Goal: Task Accomplishment & Management: Manage account settings

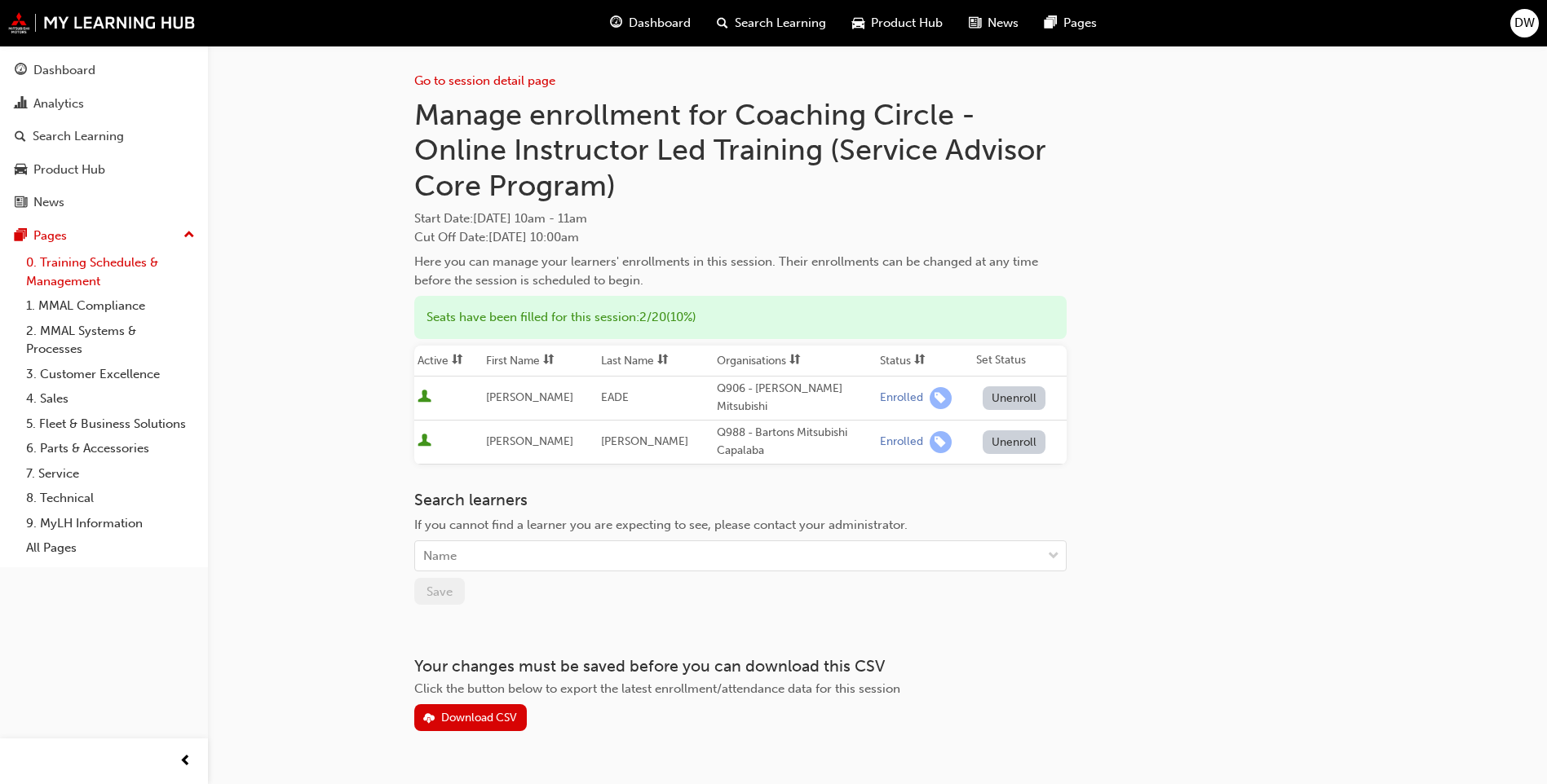
click at [111, 262] on link "0. Training Schedules & Management" at bounding box center [110, 272] width 182 height 43
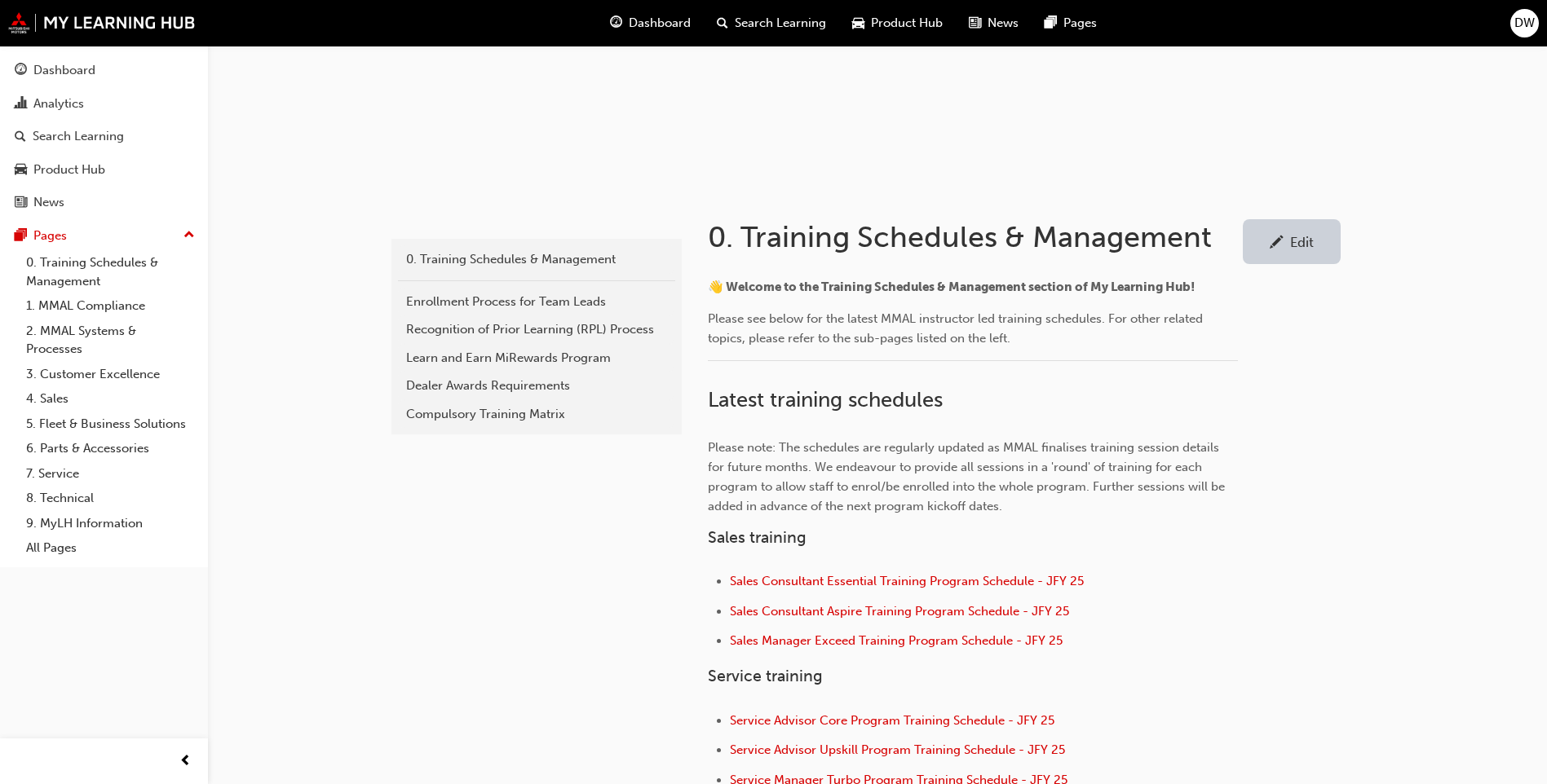
scroll to position [408, 0]
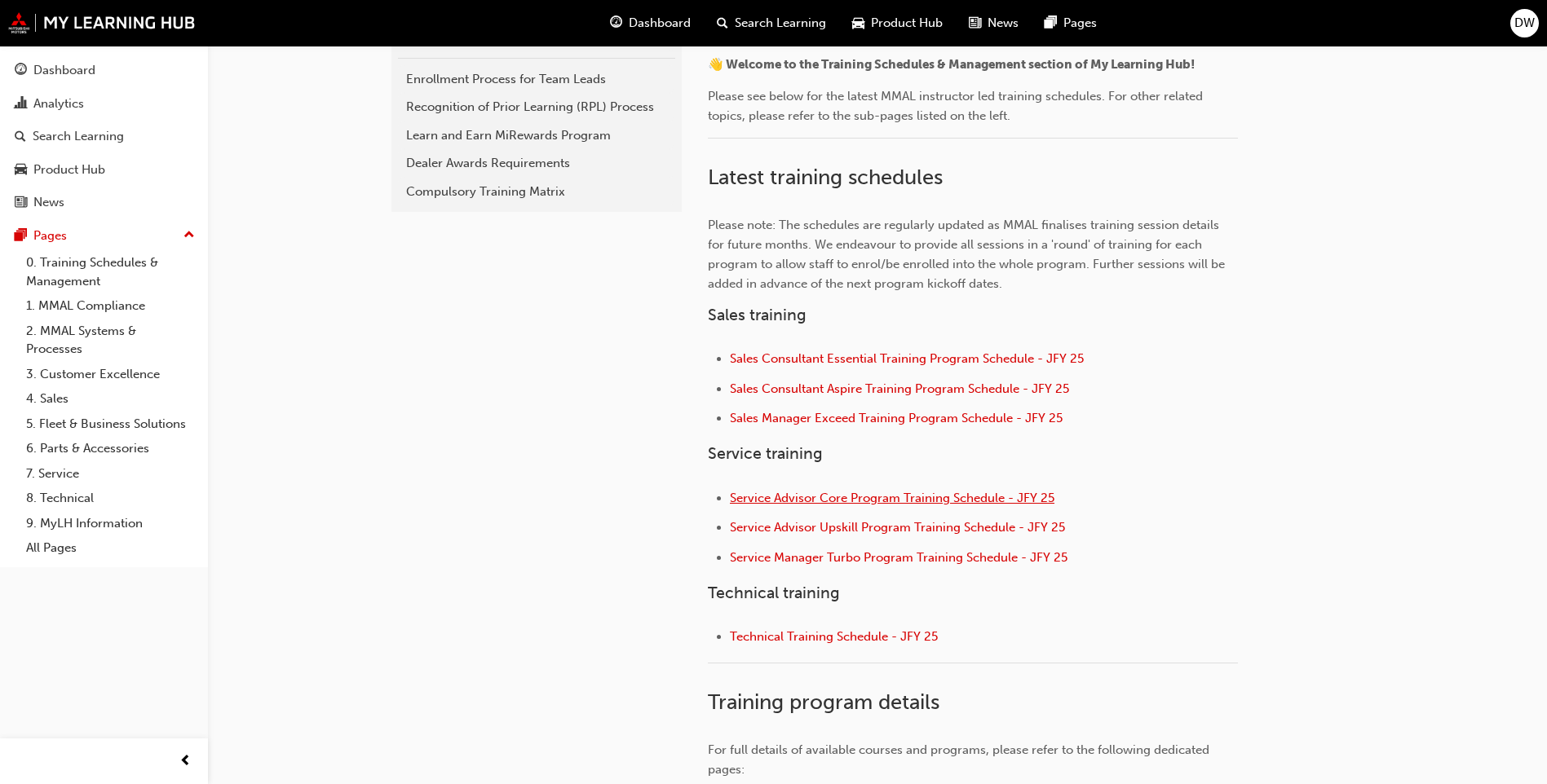
click at [867, 500] on span "Service Advisor Core Program Training Schedule - JFY 25" at bounding box center [892, 498] width 325 height 15
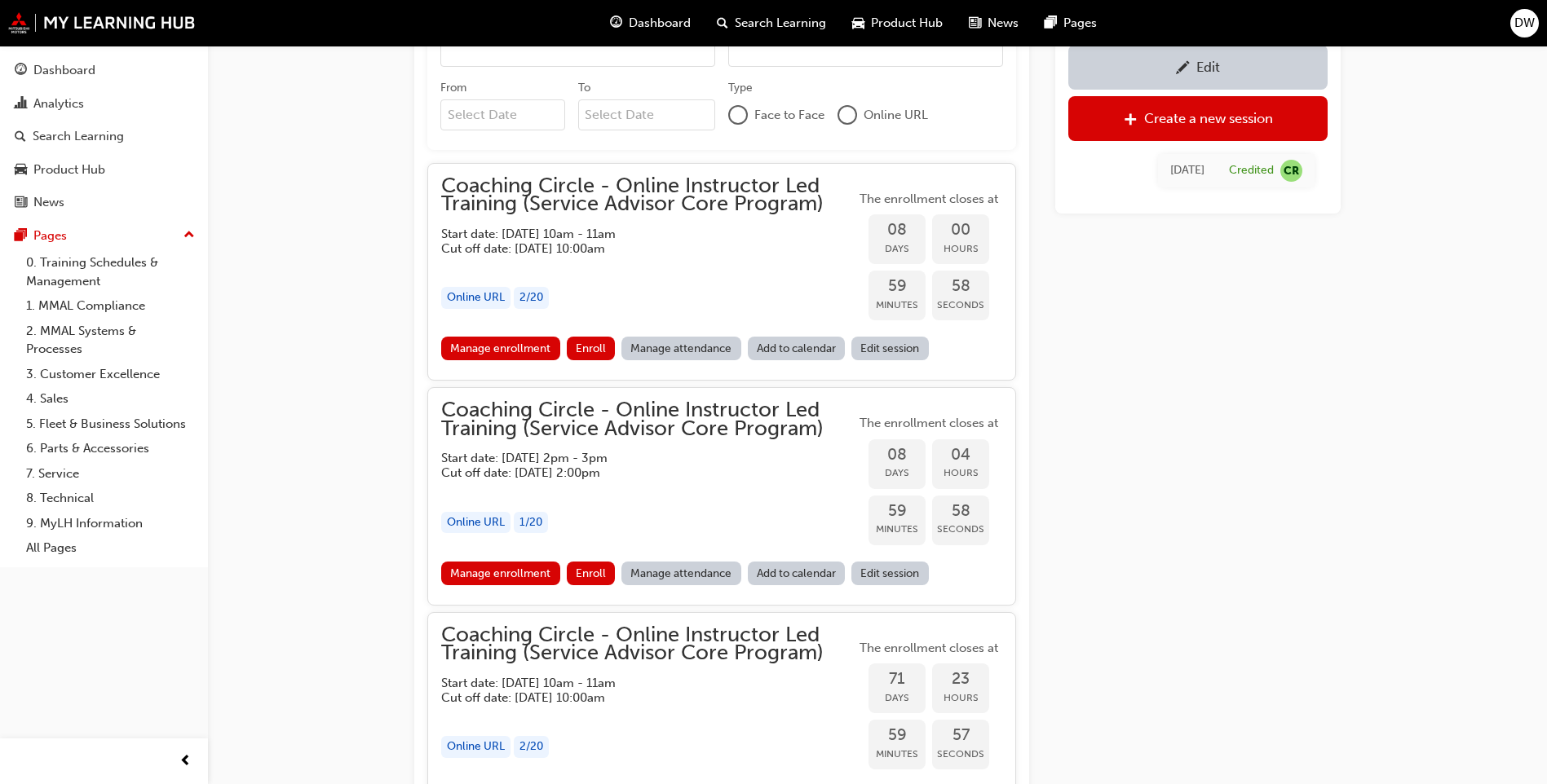
scroll to position [1401, 0]
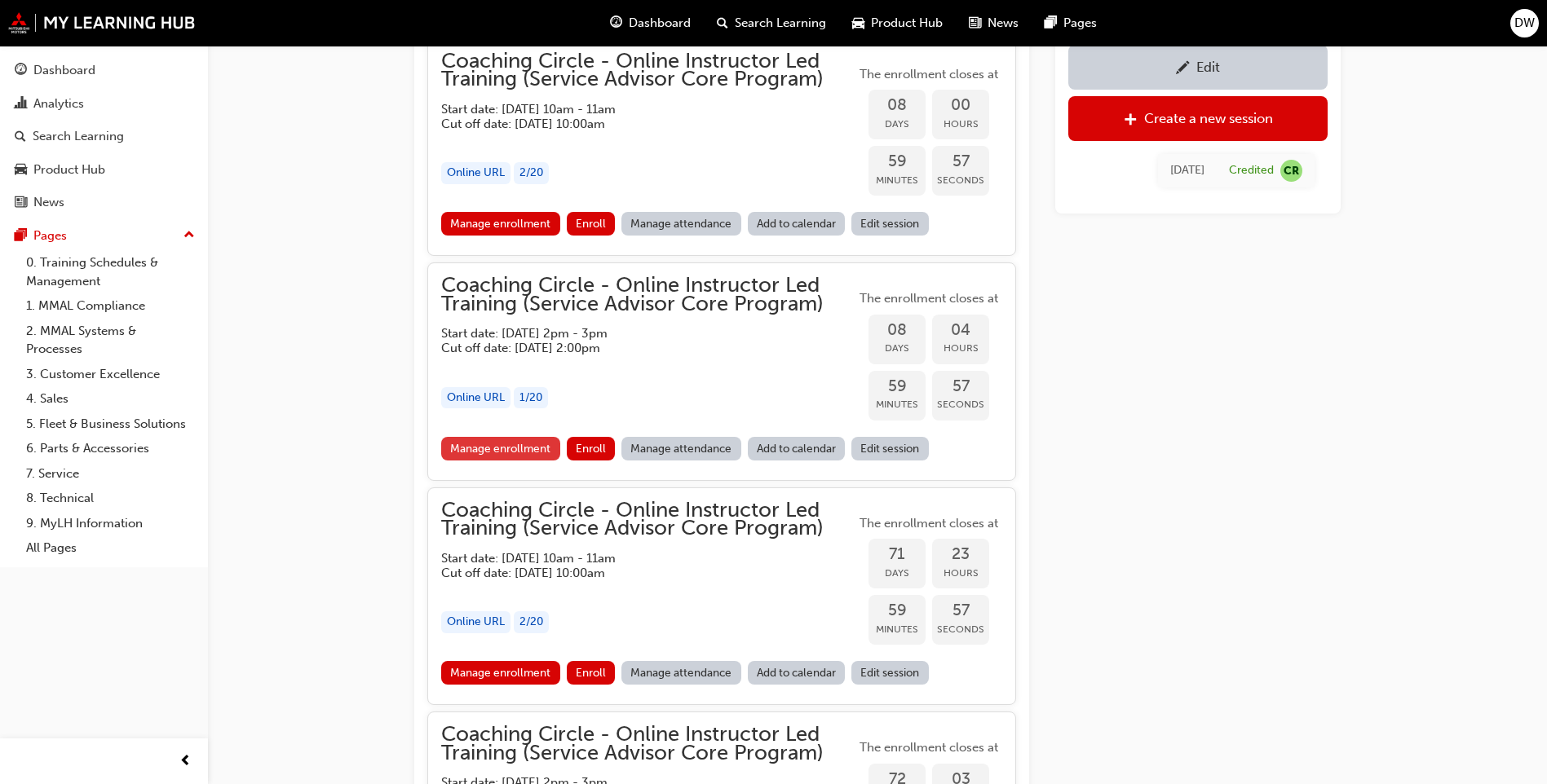
click at [497, 449] on link "Manage enrollment" at bounding box center [501, 449] width 119 height 24
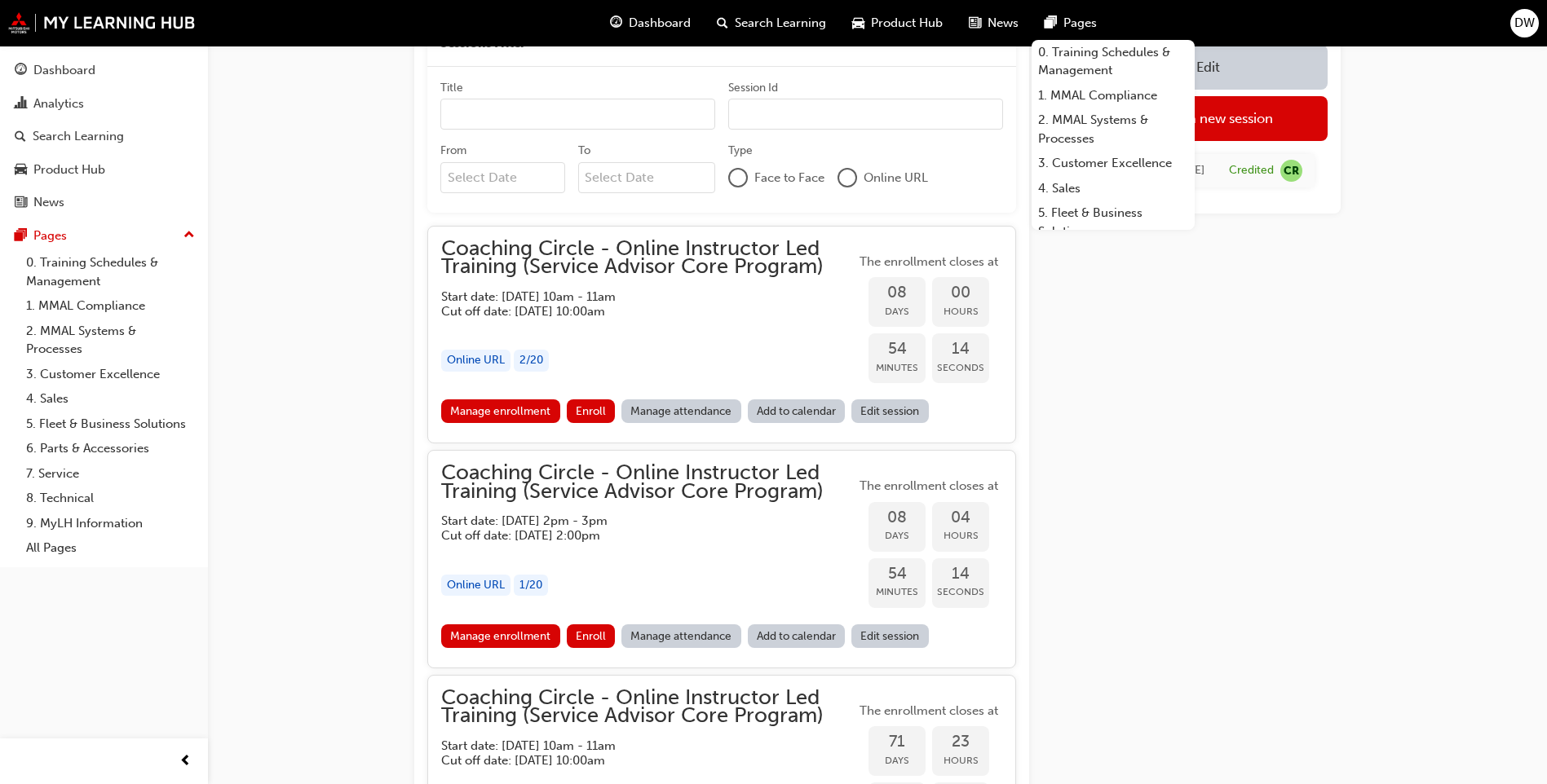
scroll to position [1238, 0]
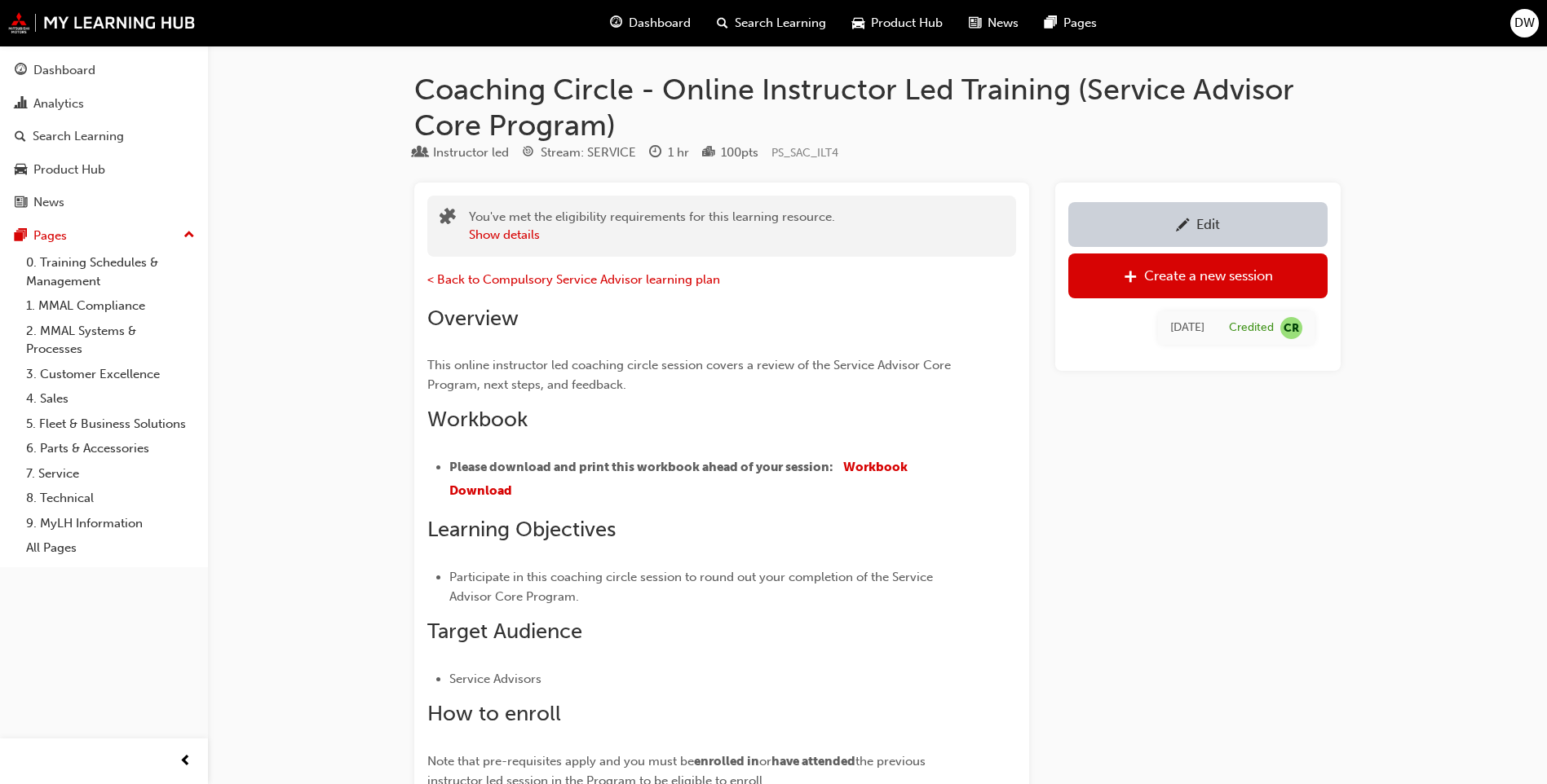
scroll to position [1911, 0]
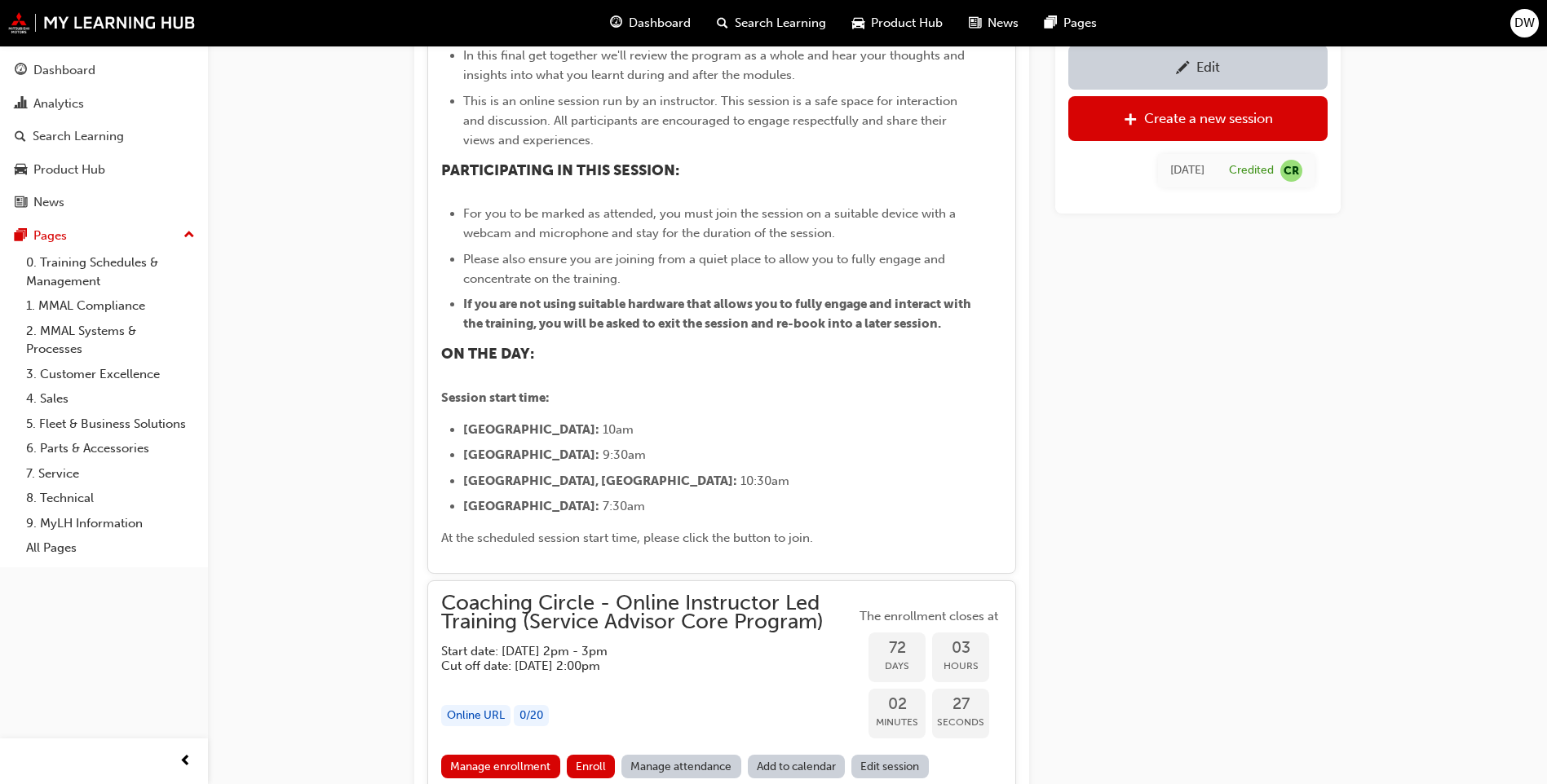
click at [1268, 369] on div "Edit Create a new session [DATE] Credited CR" at bounding box center [1198, 231] width 286 height 3920
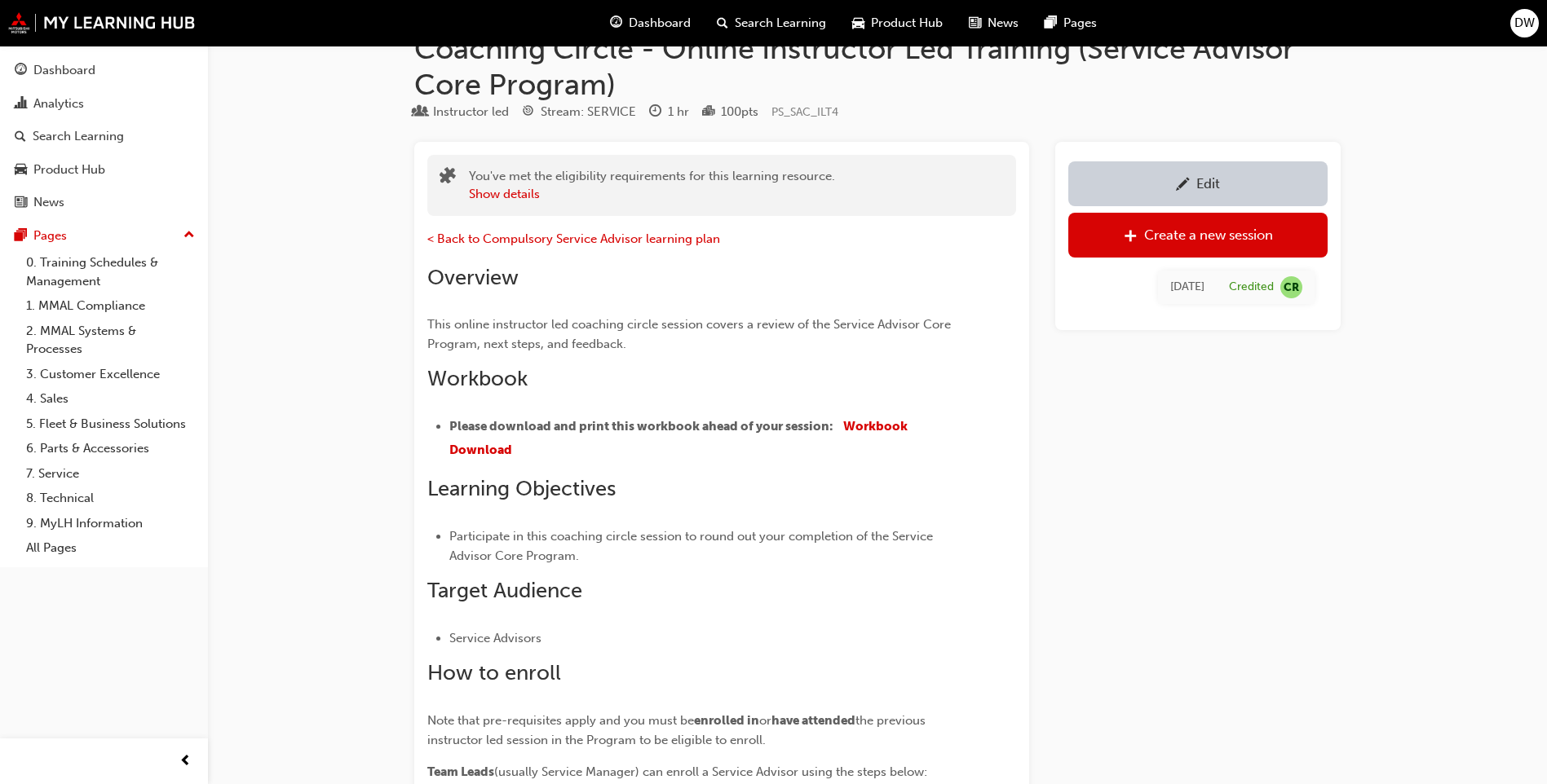
scroll to position [0, 0]
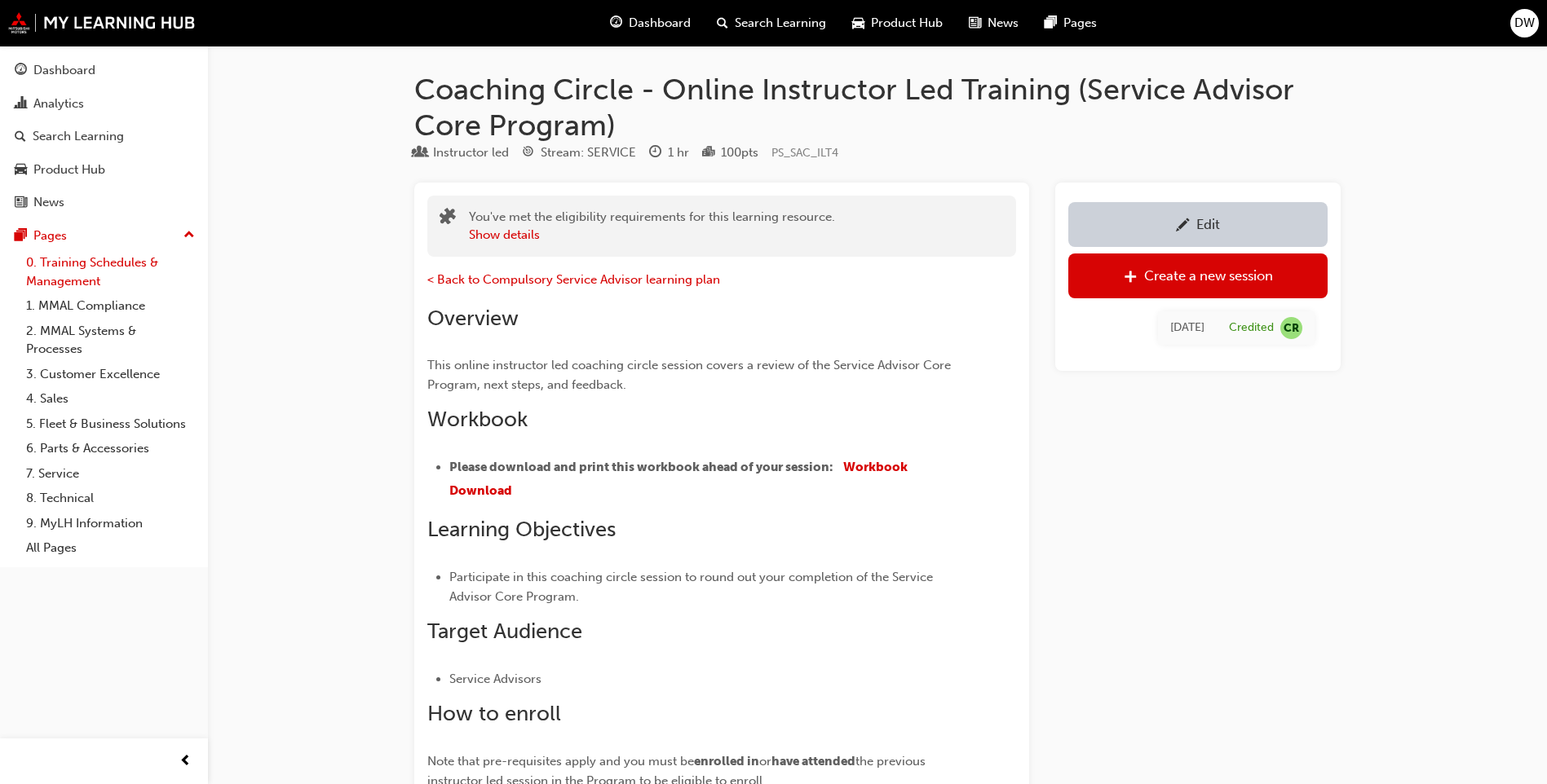
click at [83, 275] on link "0. Training Schedules & Management" at bounding box center [110, 272] width 182 height 43
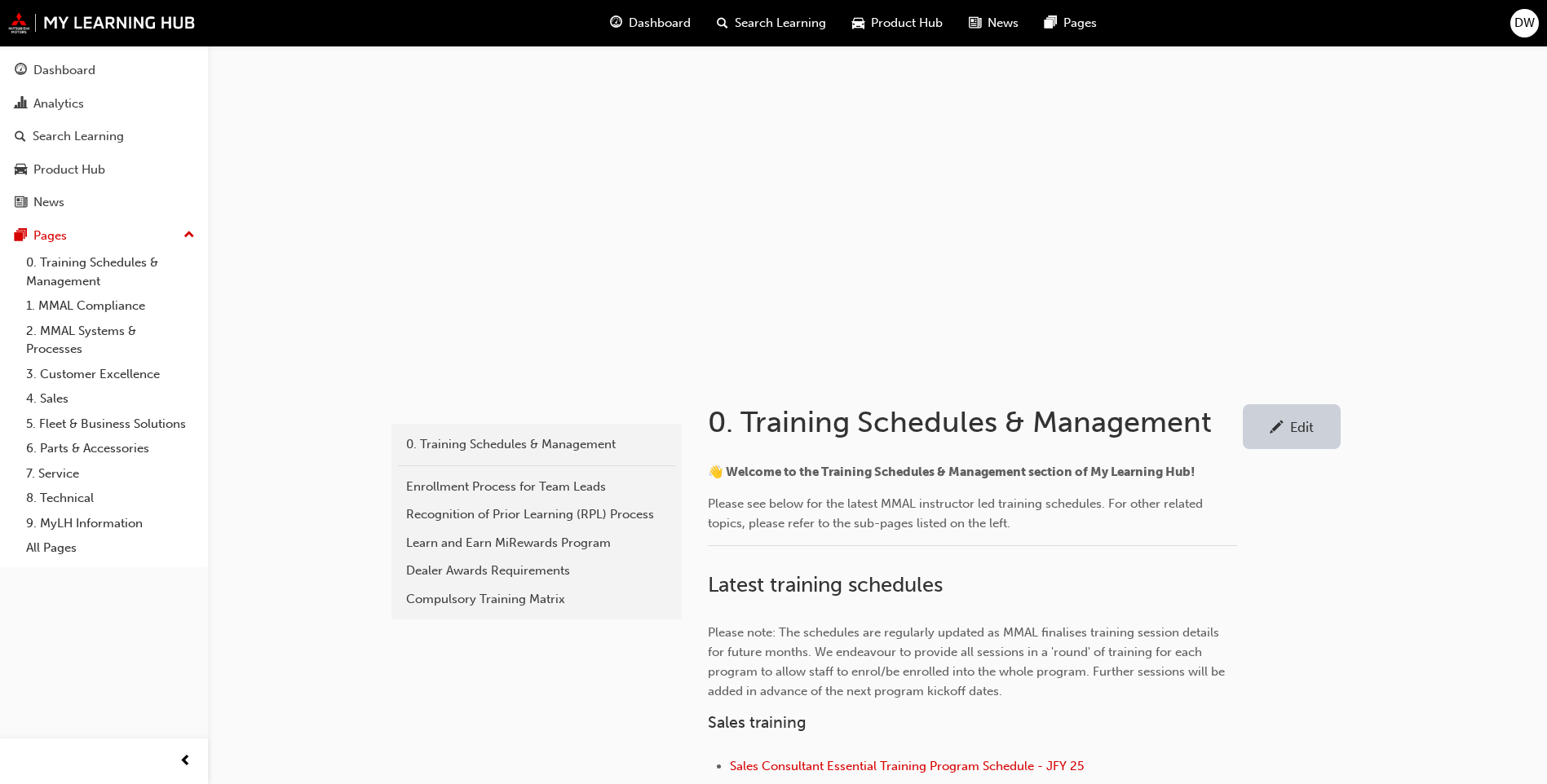
scroll to position [489, 0]
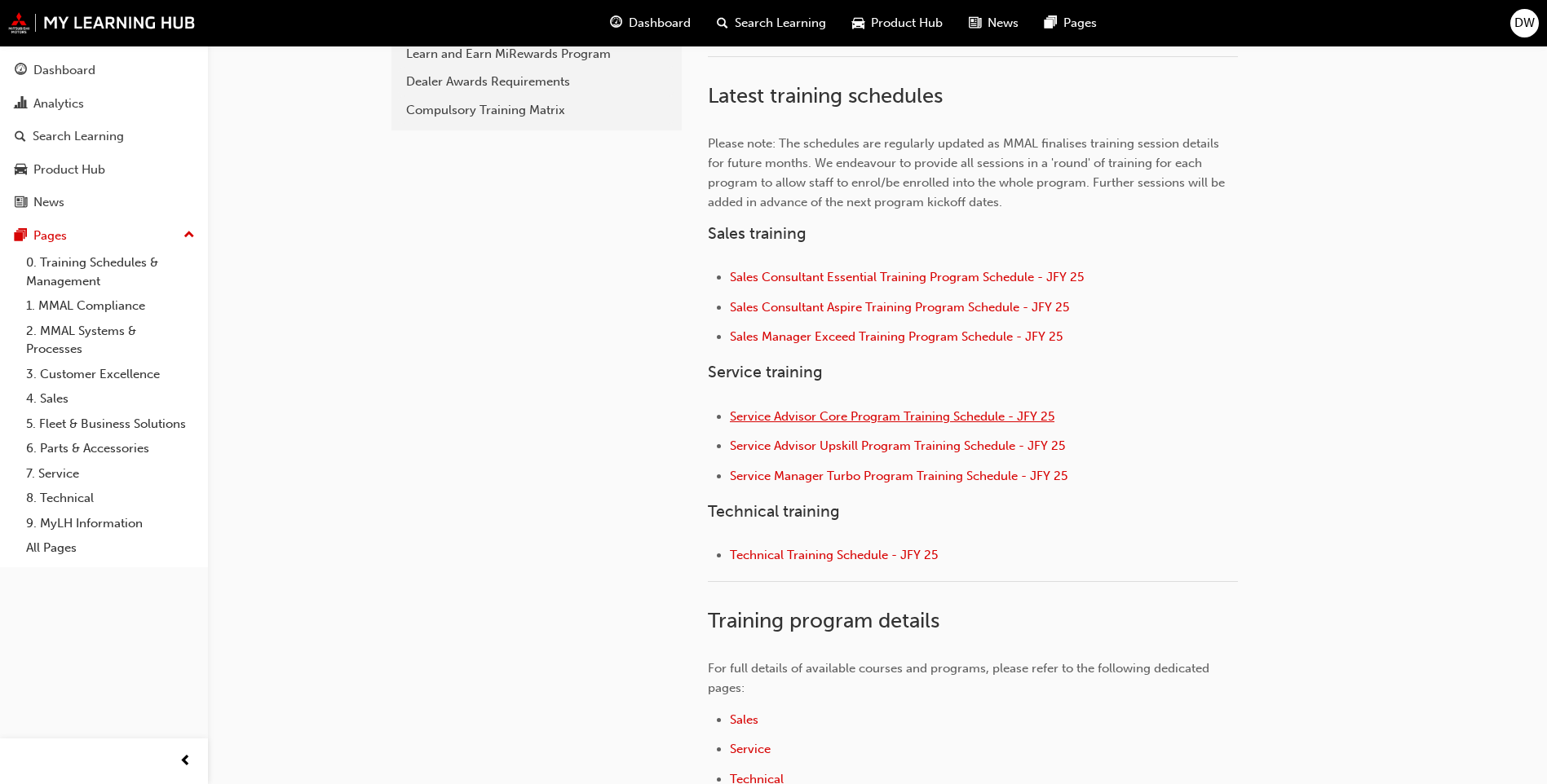
click at [852, 418] on span "Service Advisor Core Program Training Schedule - JFY 25" at bounding box center [892, 417] width 325 height 15
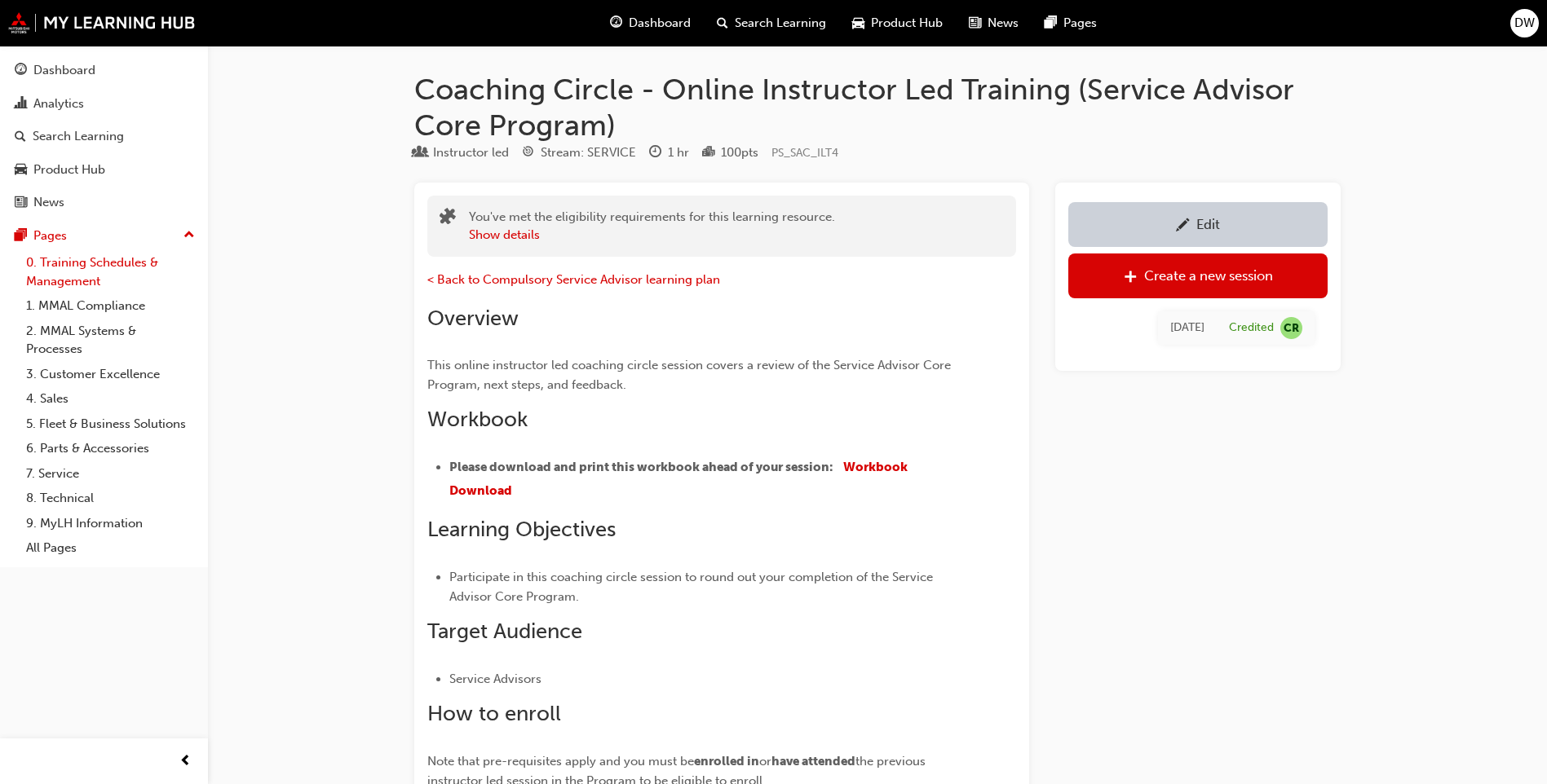
click at [53, 270] on link "0. Training Schedules & Management" at bounding box center [110, 272] width 182 height 43
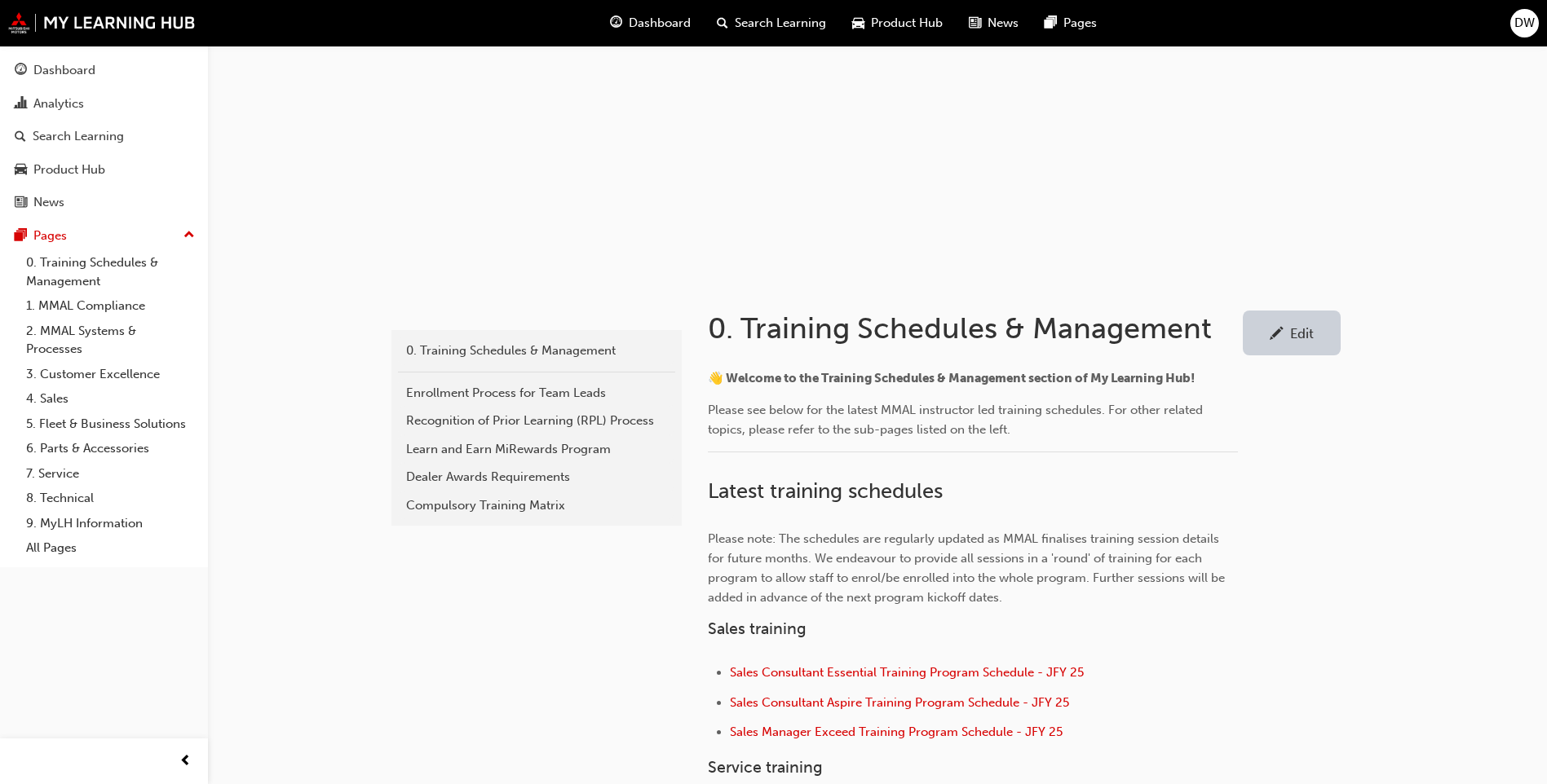
scroll to position [245, 0]
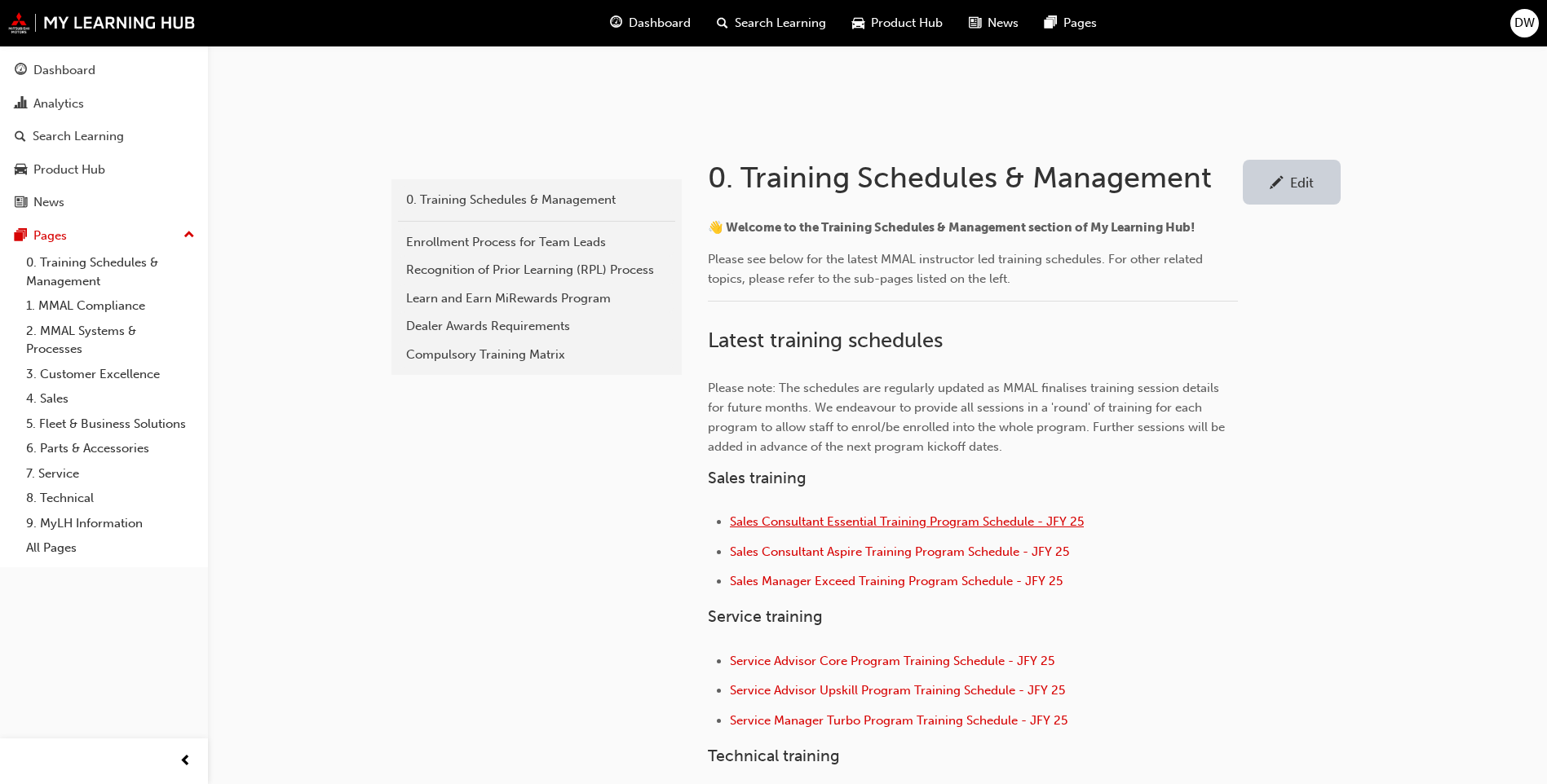
click at [867, 516] on span "Sales Consultant Essential Training Program Schedule - JFY 25" at bounding box center [907, 522] width 354 height 15
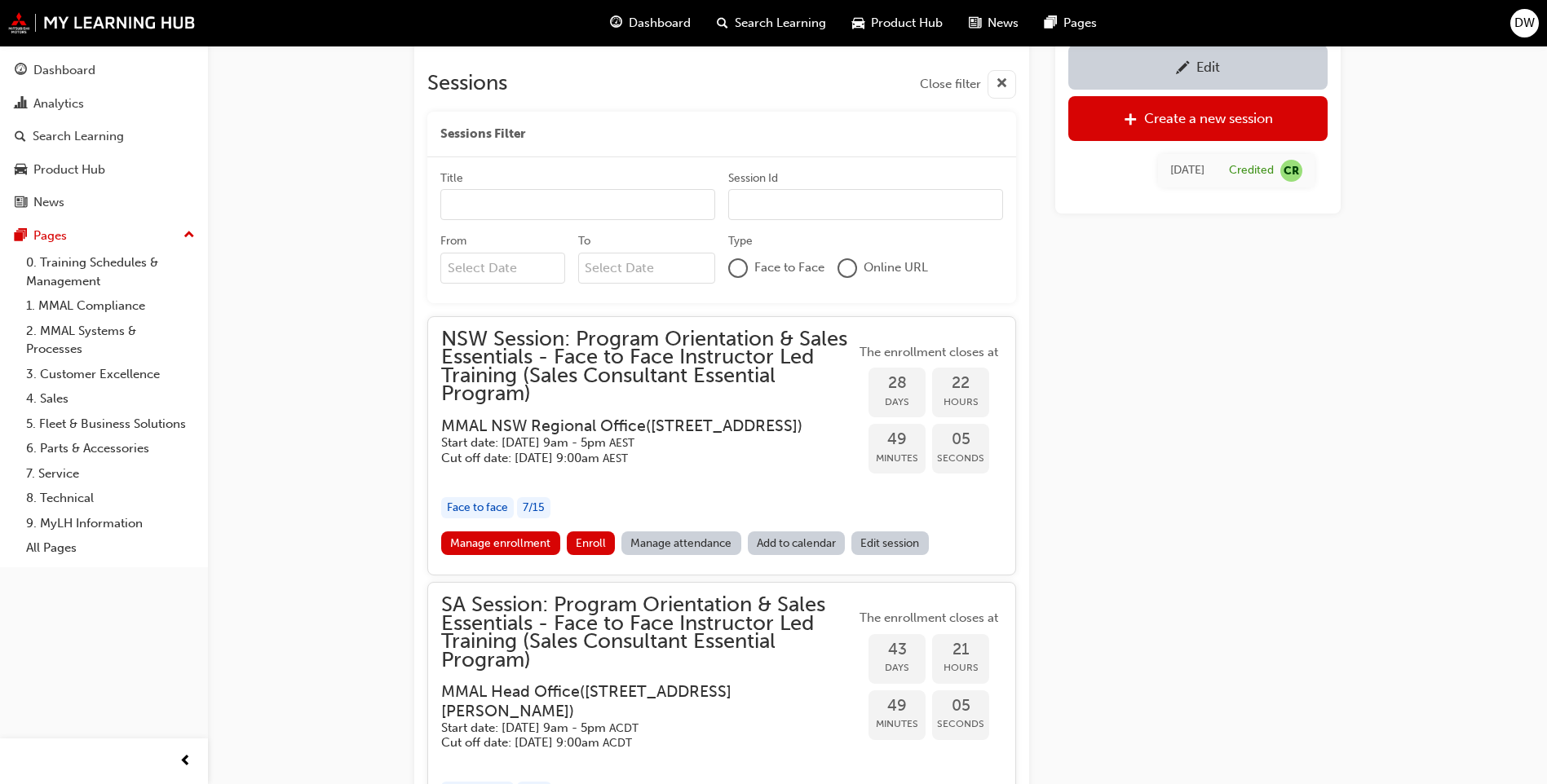
scroll to position [1715, 0]
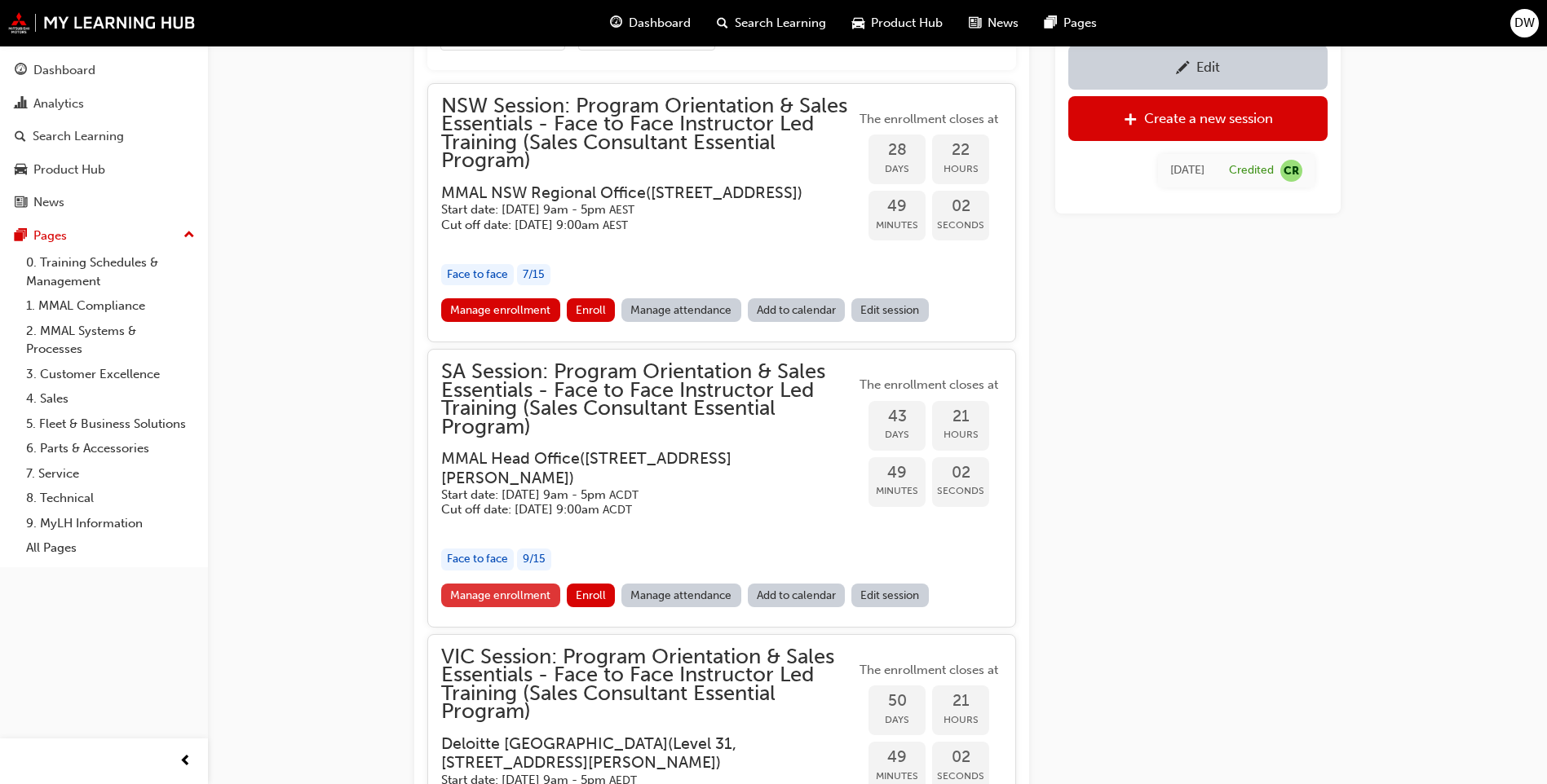
click at [524, 608] on link "Manage enrollment" at bounding box center [501, 595] width 119 height 24
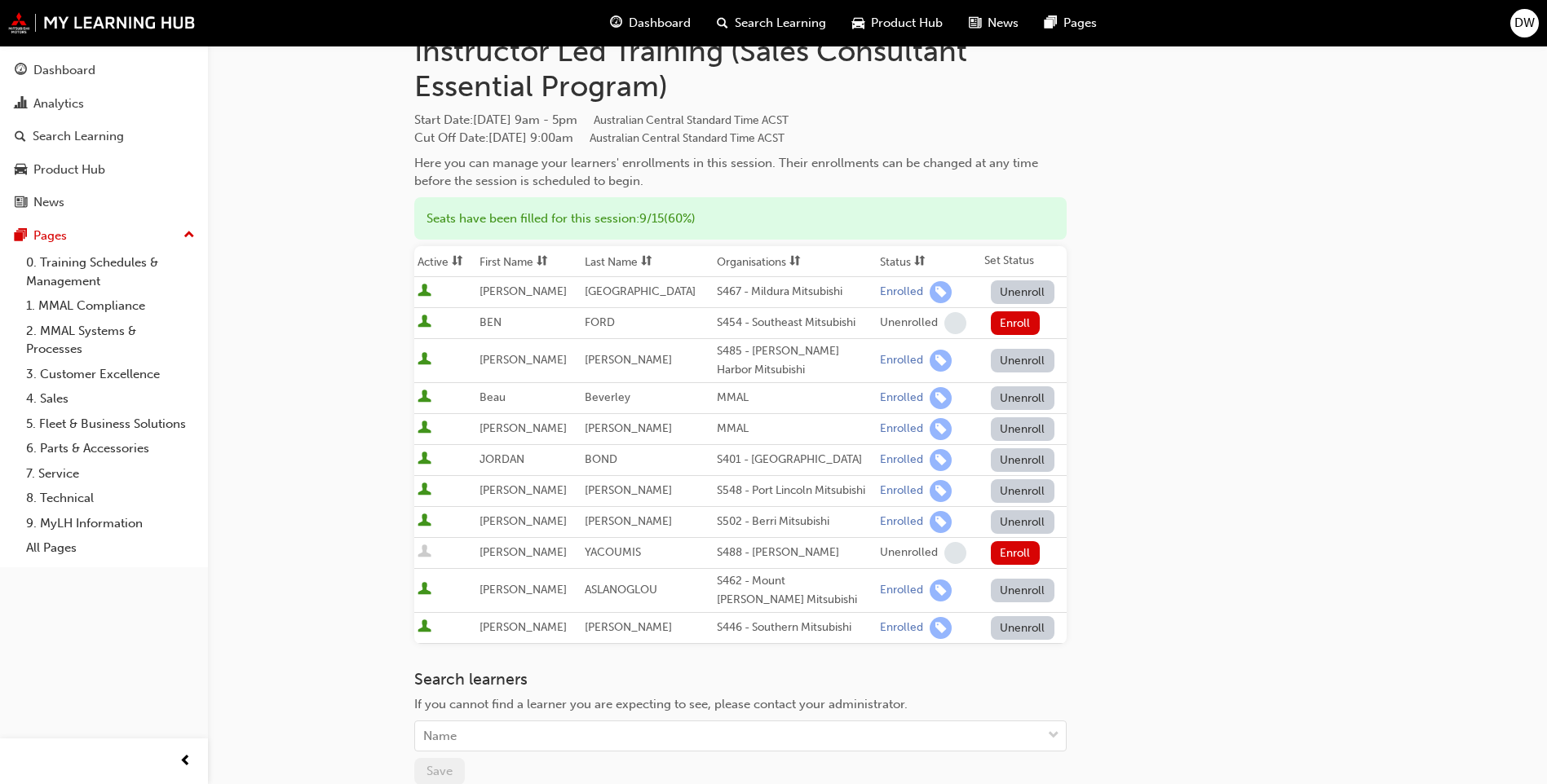
scroll to position [163, 0]
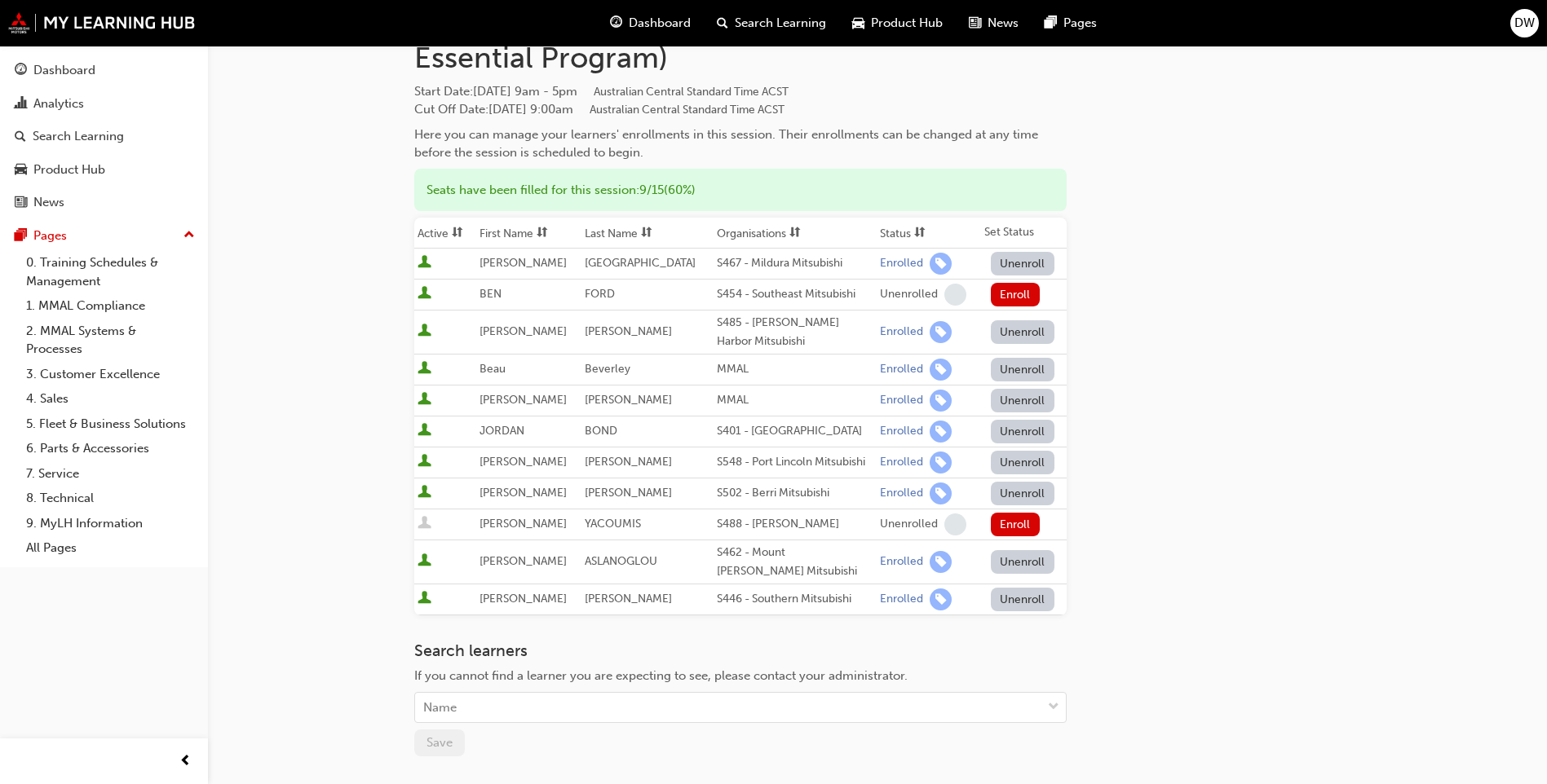
click at [1215, 494] on div "Go to session detail page Manage enrollment for SA Session: Program Orientation…" at bounding box center [877, 382] width 927 height 1001
click at [1501, 366] on div "Go to session detail page Manage enrollment for SA Session: Program Orientation…" at bounding box center [774, 406] width 1547 height 1139
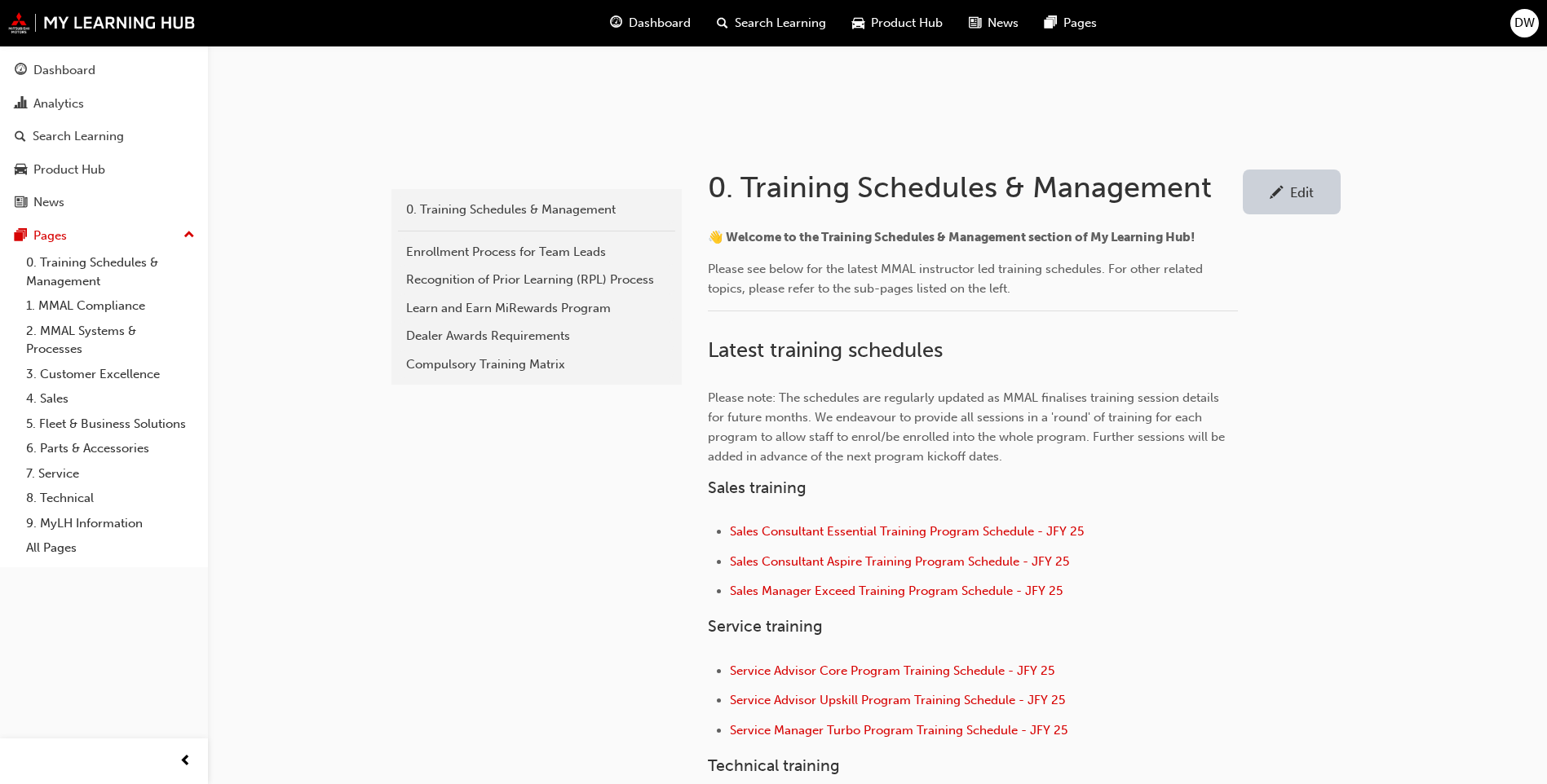
scroll to position [245, 0]
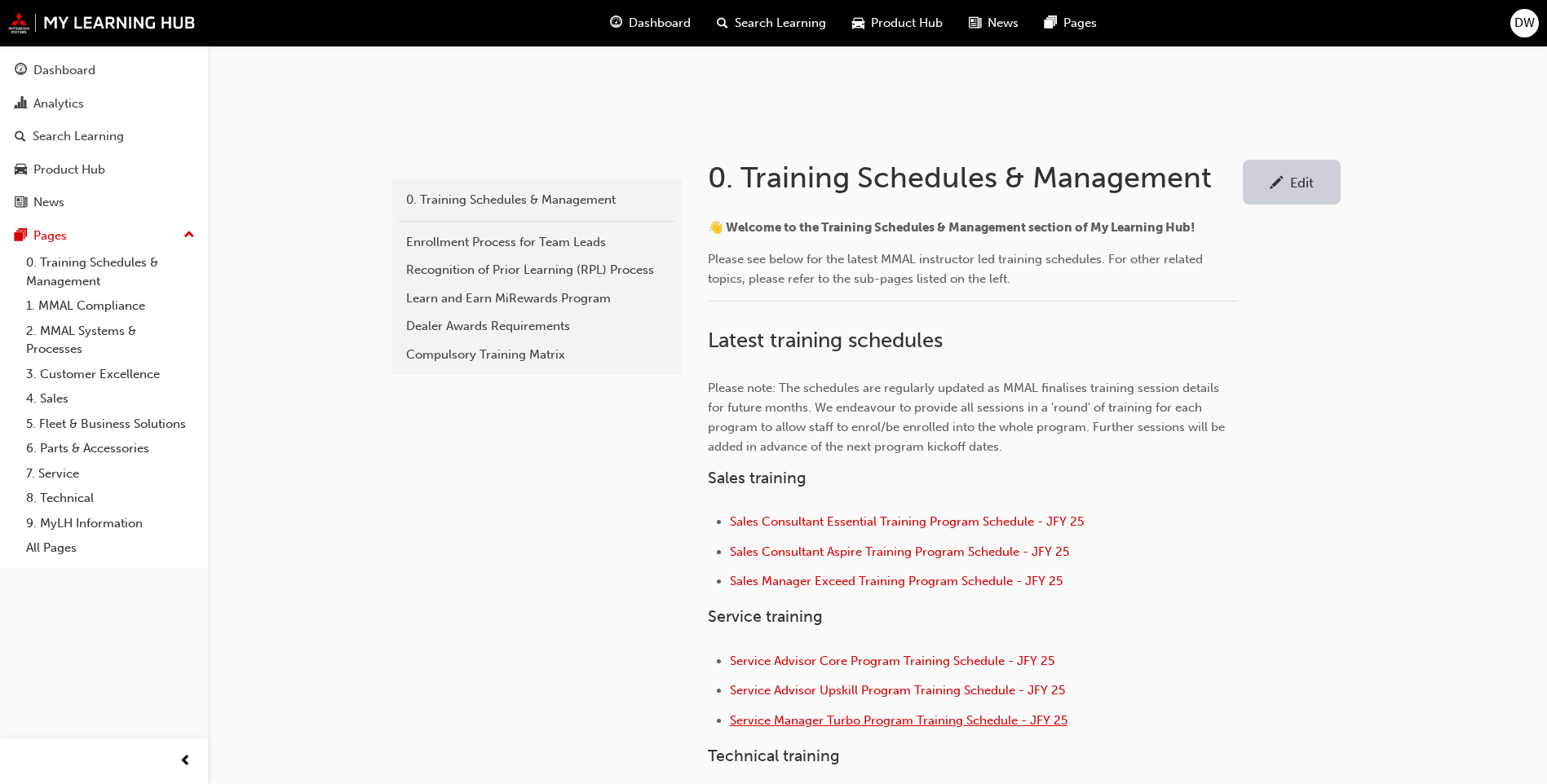
click at [914, 723] on span "Service Manager Turbo Program Training Schedule - JFY 25" at bounding box center [899, 721] width 338 height 15
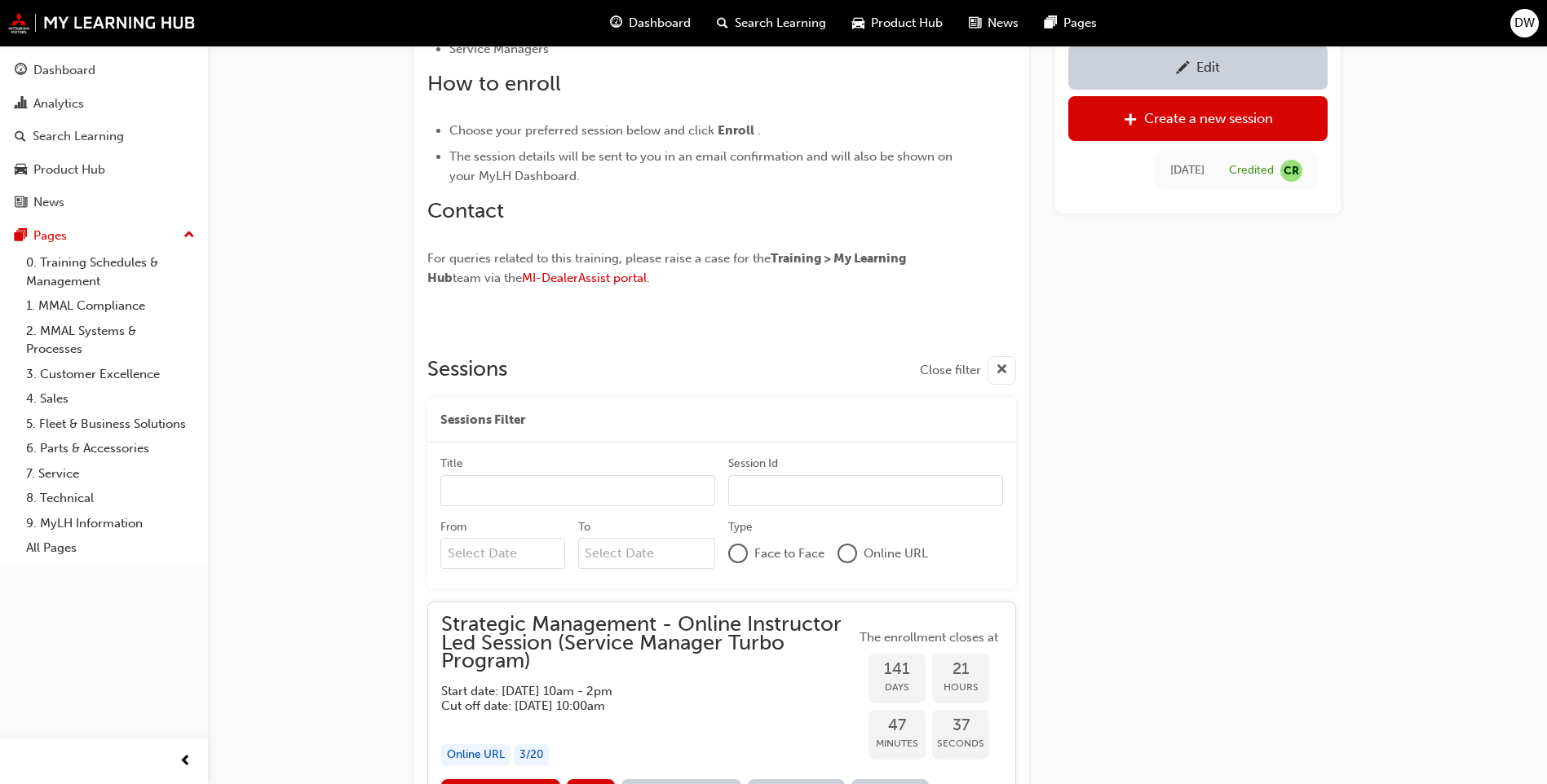
scroll to position [949, 0]
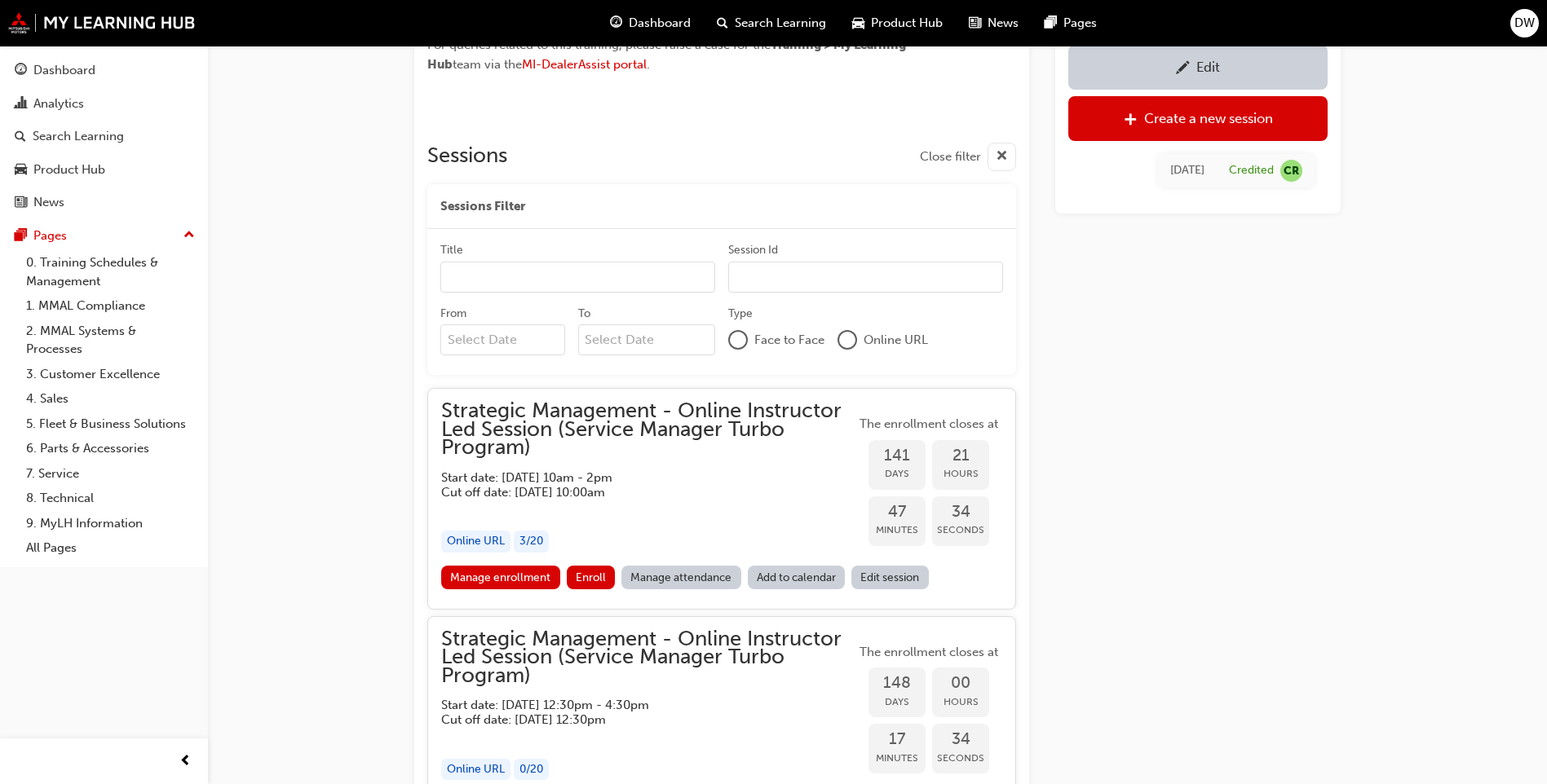
click at [565, 341] on div "From" at bounding box center [509, 334] width 138 height 57
click at [534, 342] on input "From" at bounding box center [502, 340] width 124 height 31
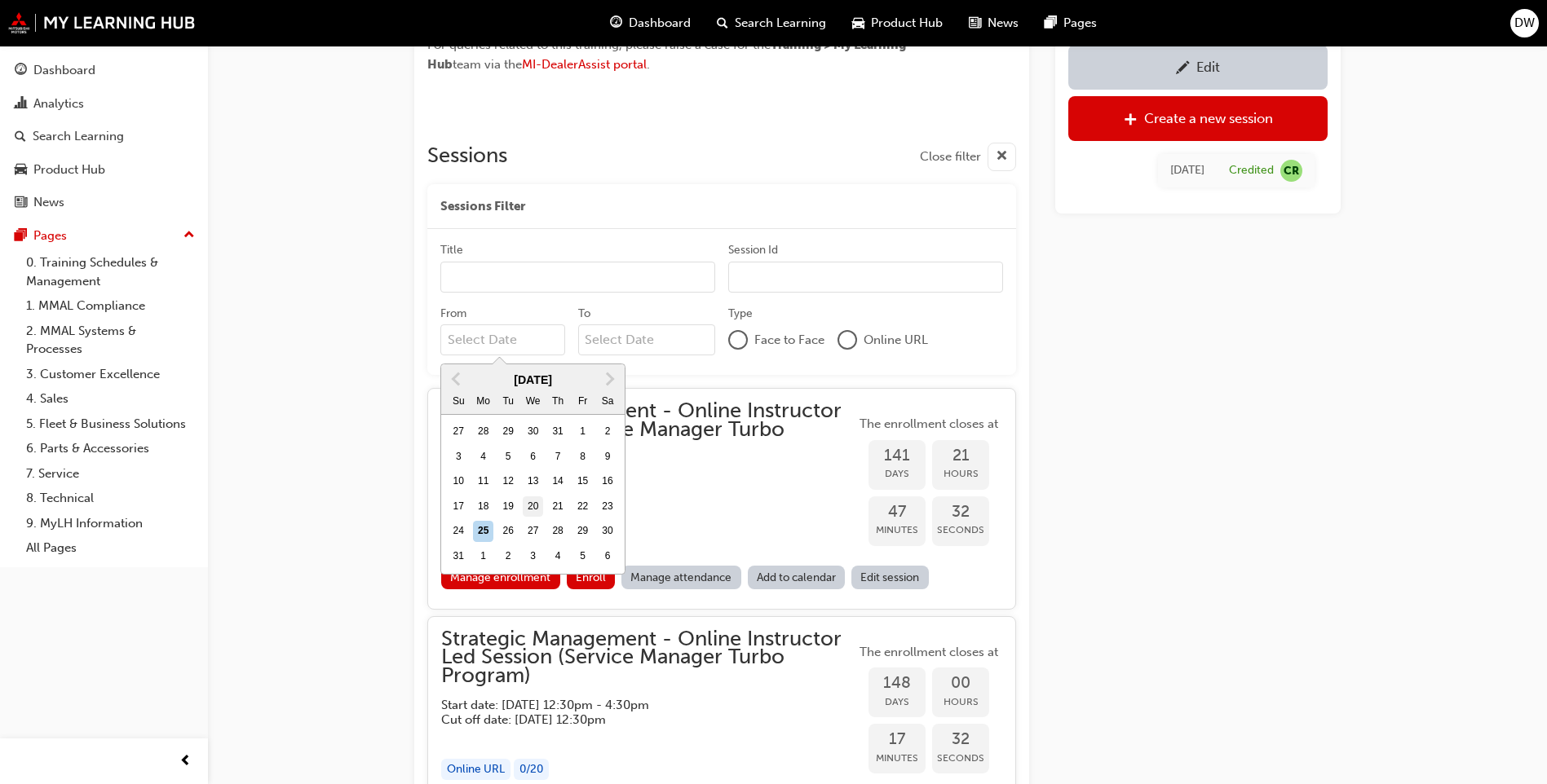
click at [538, 505] on div "20" at bounding box center [534, 507] width 21 height 21
click at [538, 356] on input "From Previous Month Next Month August 2025 Su Mo Tu We Th Fr Sa 27 28 29 30 31 …" at bounding box center [502, 340] width 124 height 31
type input "20/08/25"
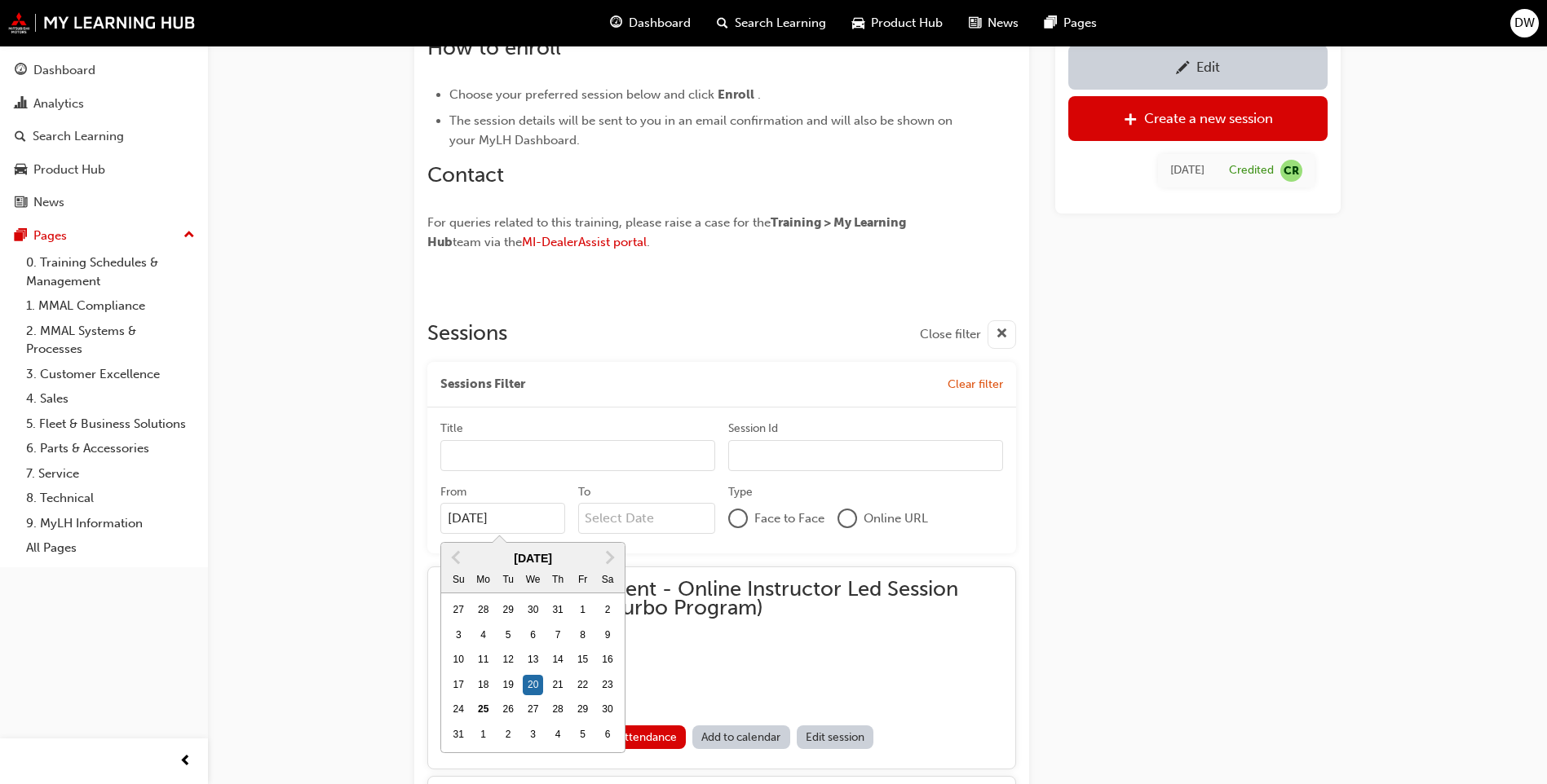
click at [417, 478] on div "You've met the eligibility requirements for this learning resource. Show detail…" at bounding box center [722, 455] width 615 height 2087
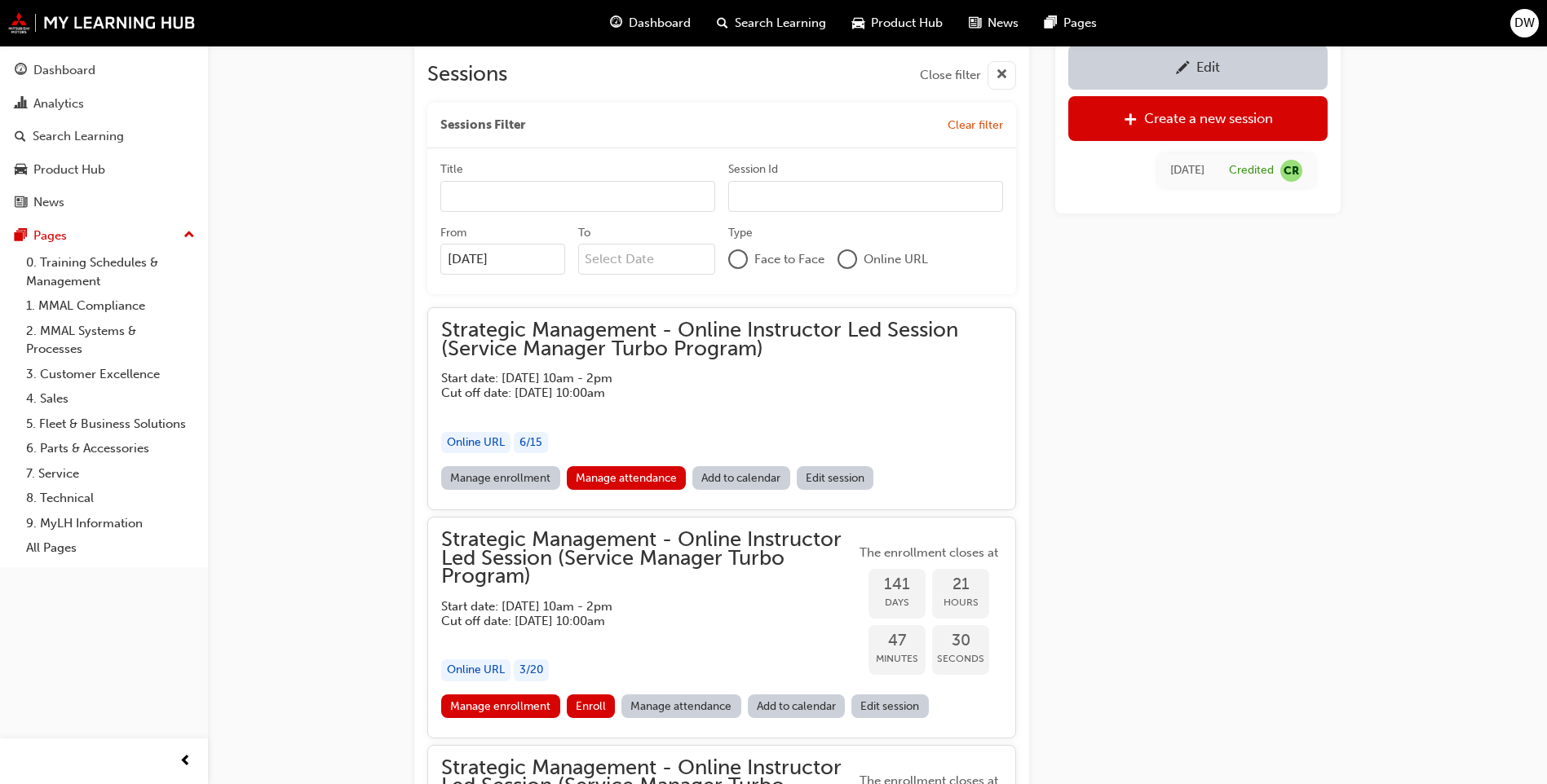
scroll to position [1098, 0]
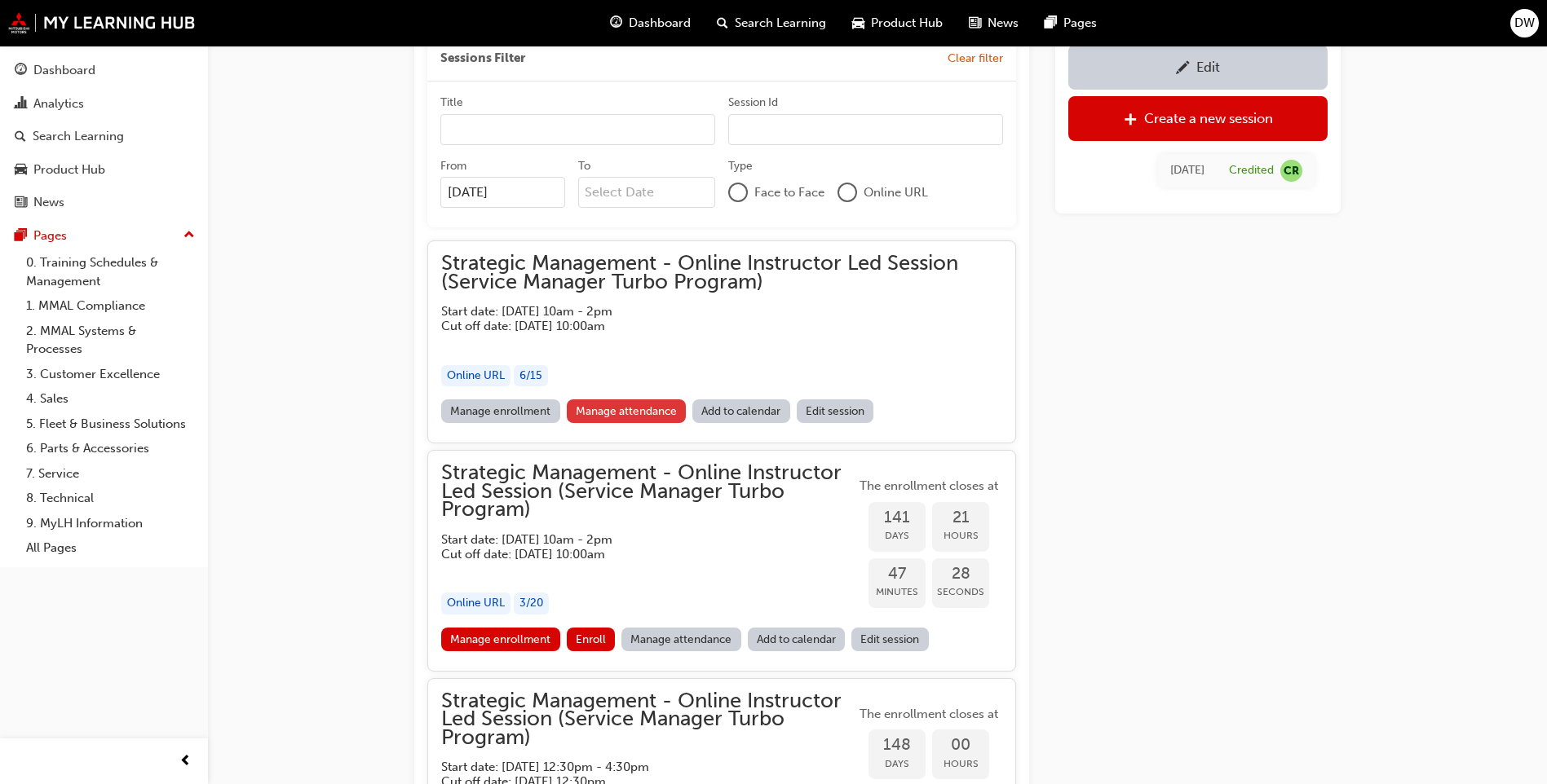
click at [603, 414] on link "Manage attendance" at bounding box center [627, 411] width 120 height 24
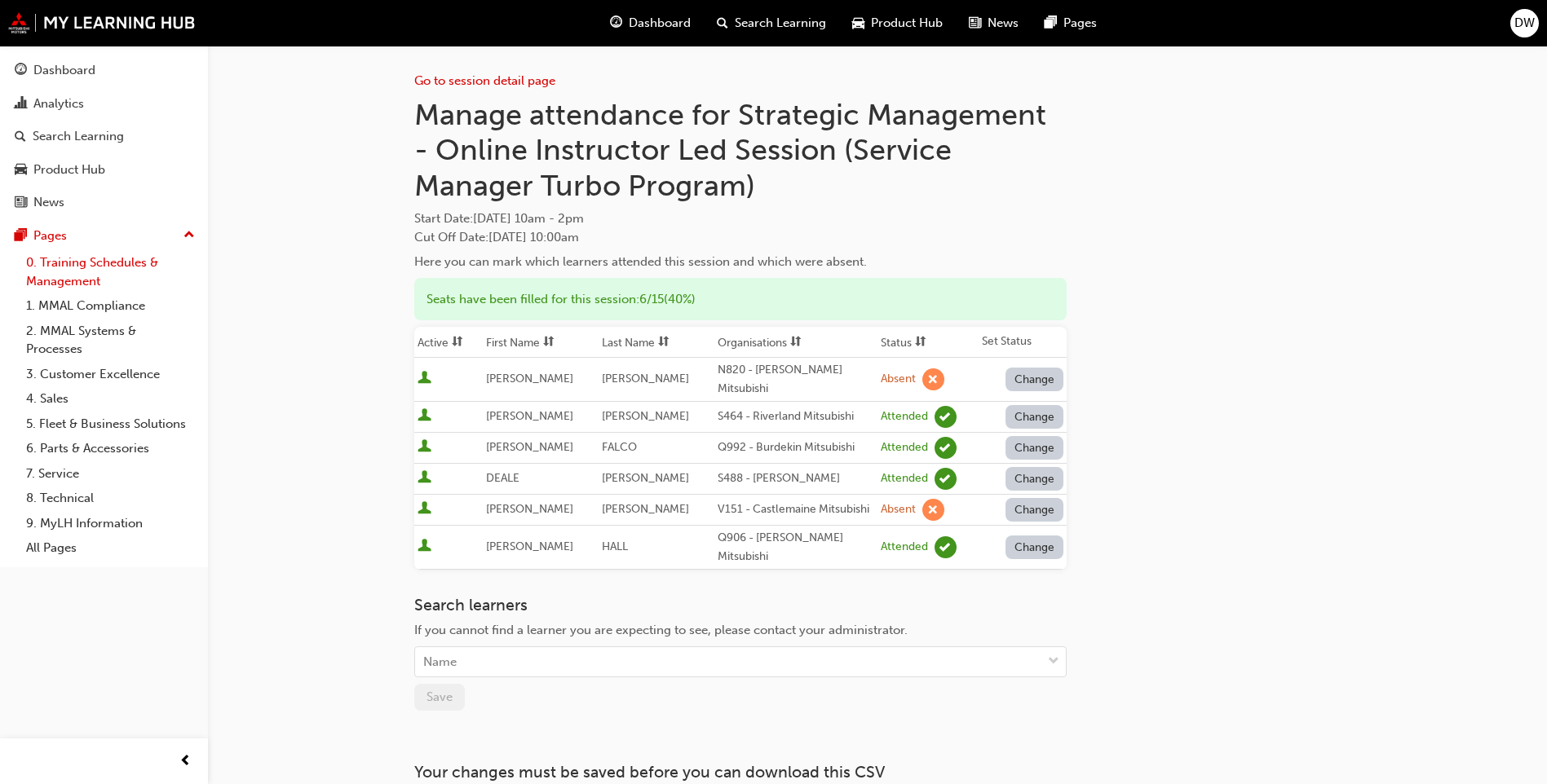
click at [112, 259] on link "0. Training Schedules & Management" at bounding box center [110, 272] width 182 height 43
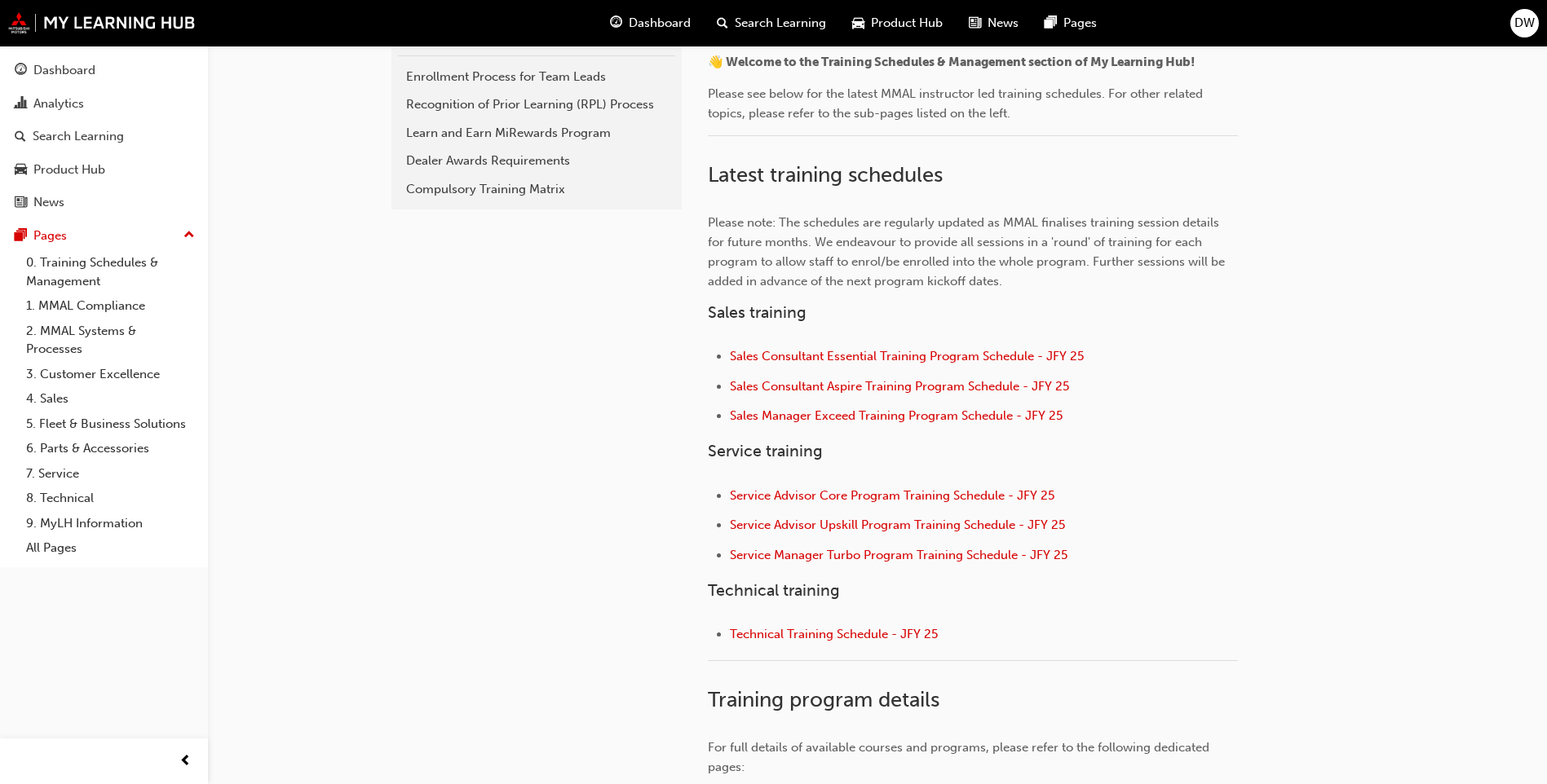
scroll to position [489, 0]
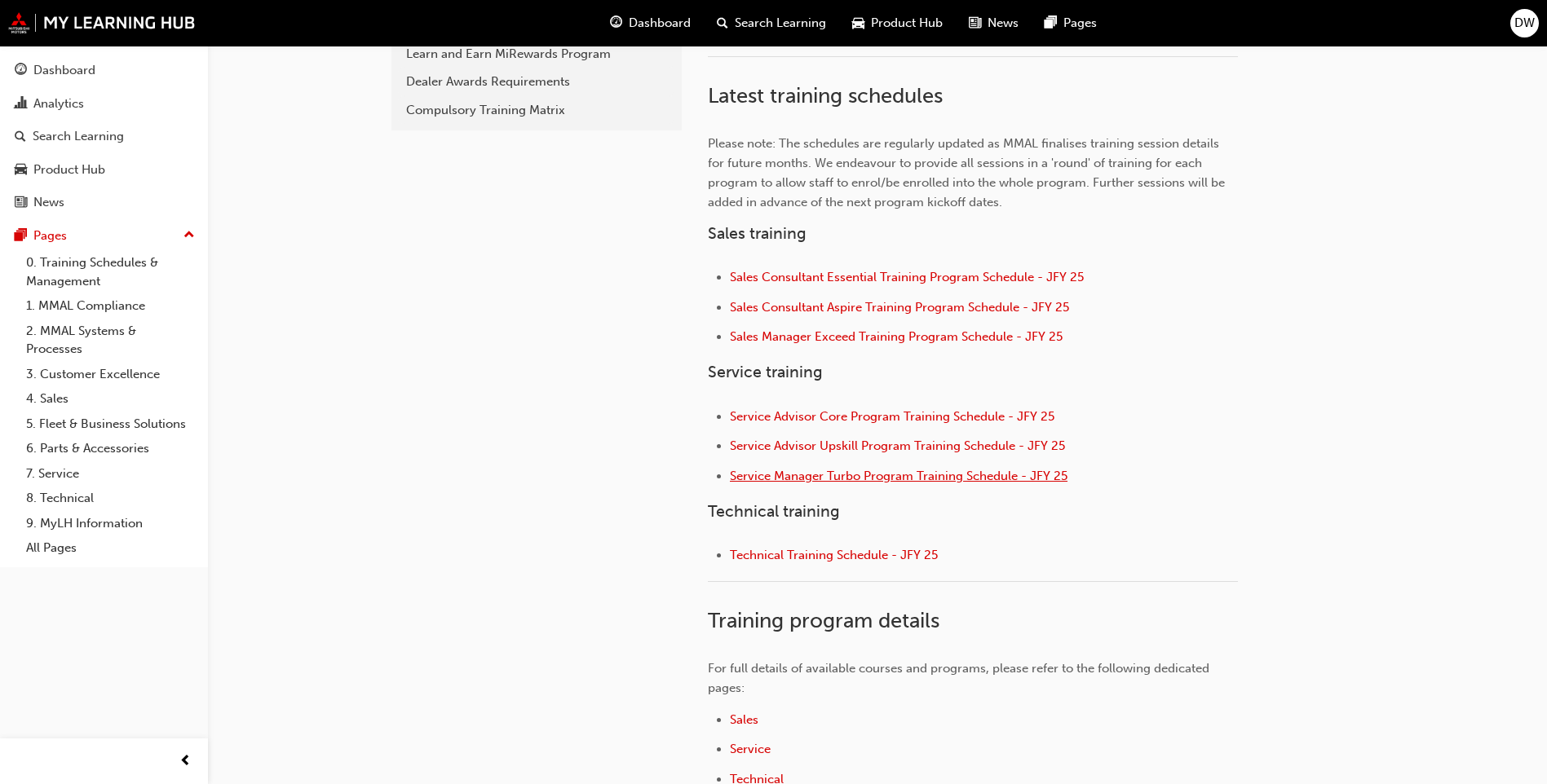
click at [832, 476] on span "Service Manager Turbo Program Training Schedule - JFY 25" at bounding box center [899, 476] width 338 height 15
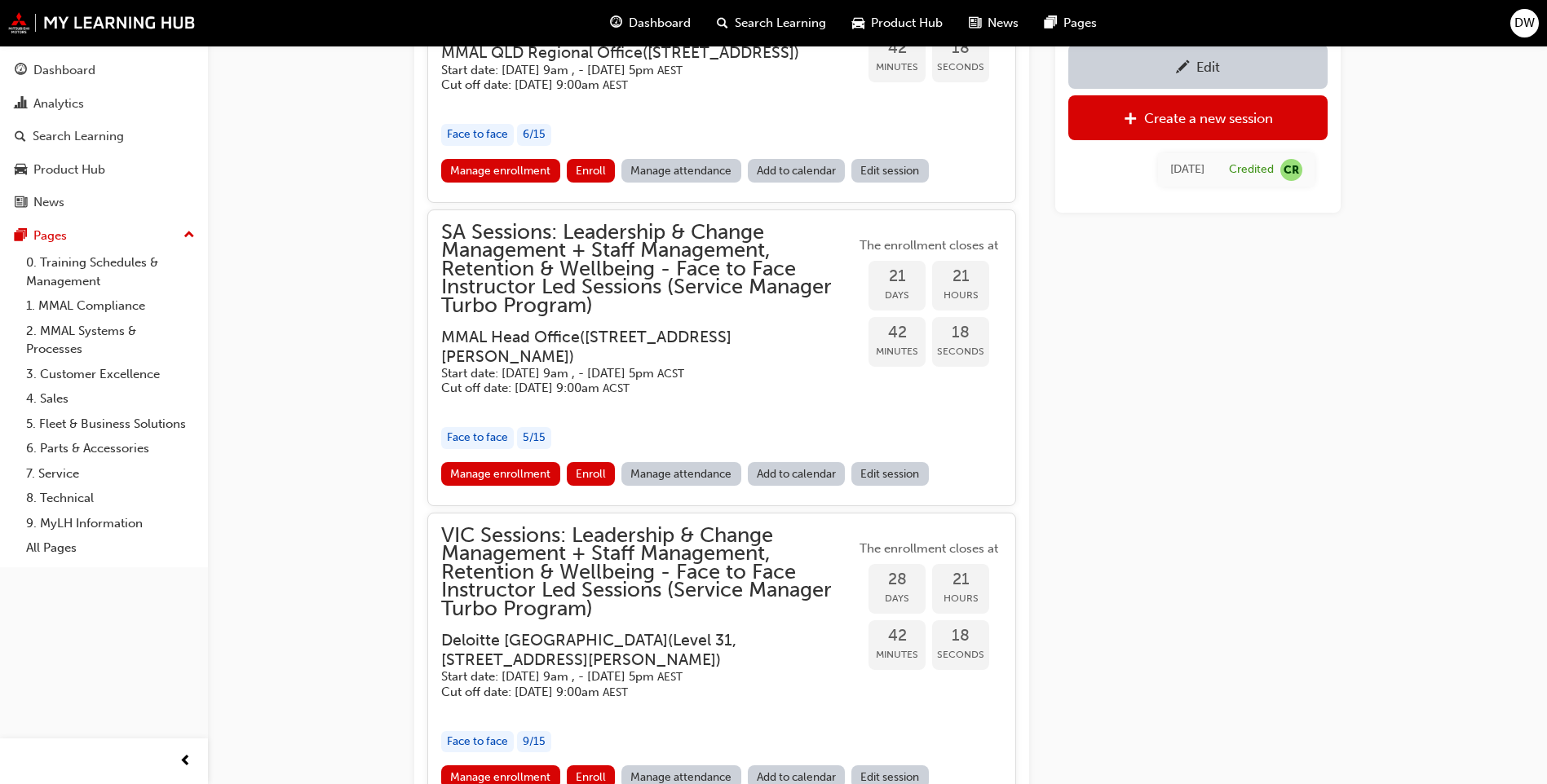
scroll to position [2122, 0]
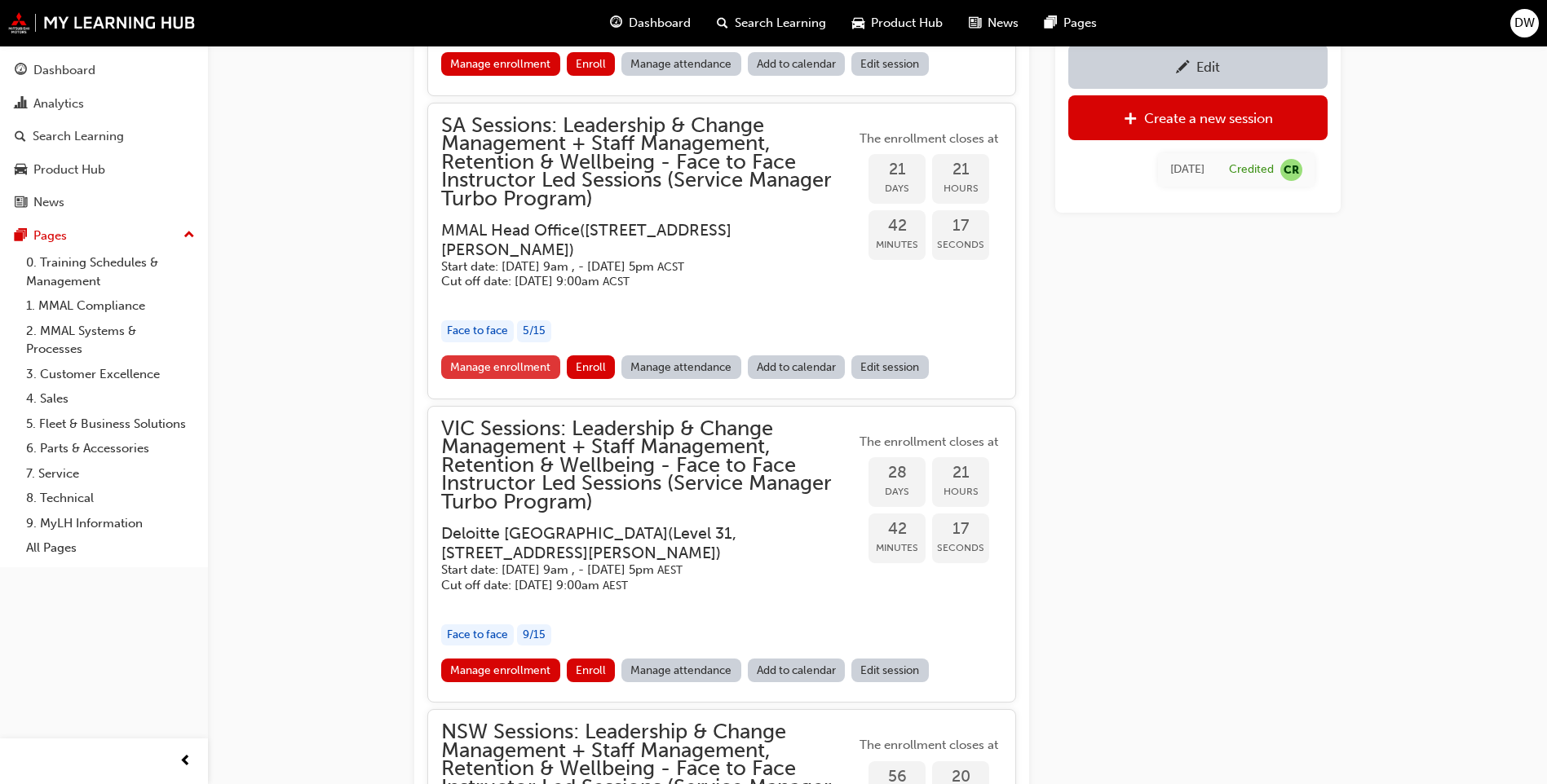
click at [523, 379] on link "Manage enrollment" at bounding box center [501, 367] width 119 height 24
